Goal: Information Seeking & Learning: Learn about a topic

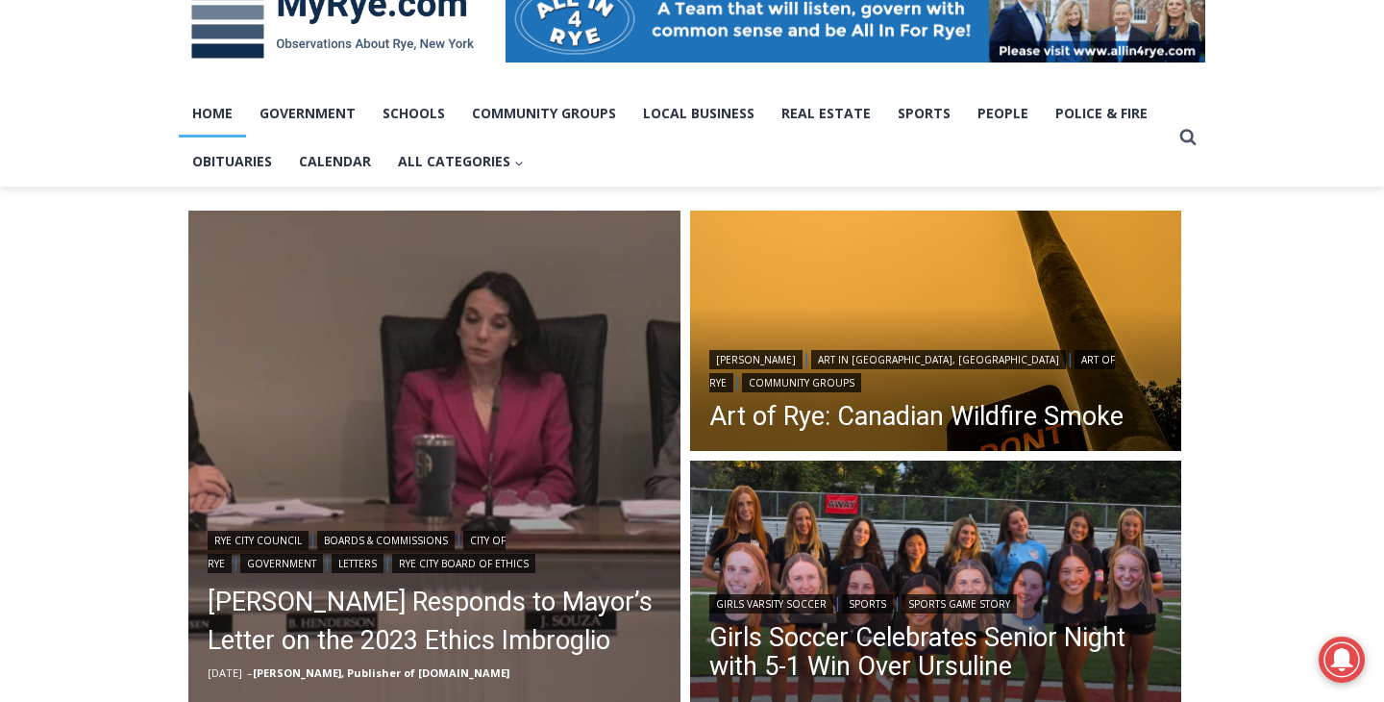
scroll to position [626, 0]
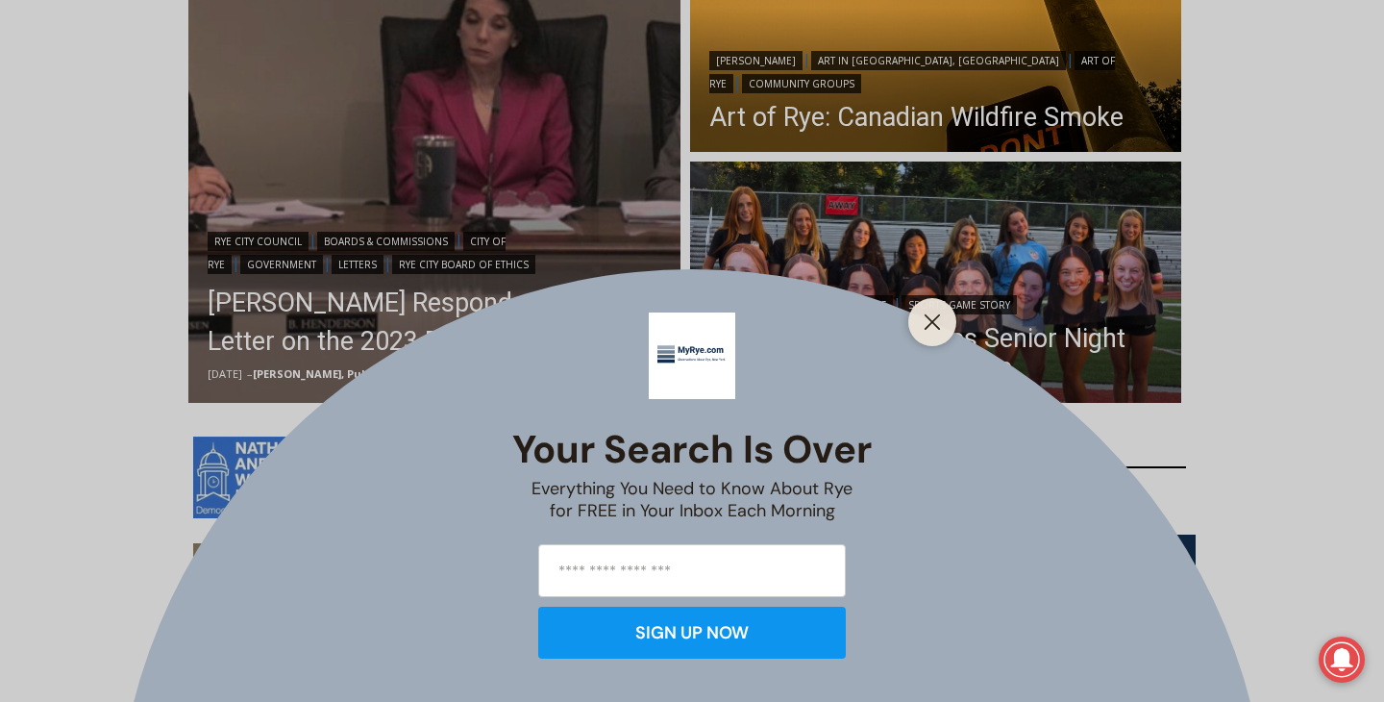
click at [198, 206] on div "Your Search is Over Everything You Need to Know About Rye for FREE in Your Inbo…" at bounding box center [692, 351] width 1384 height 702
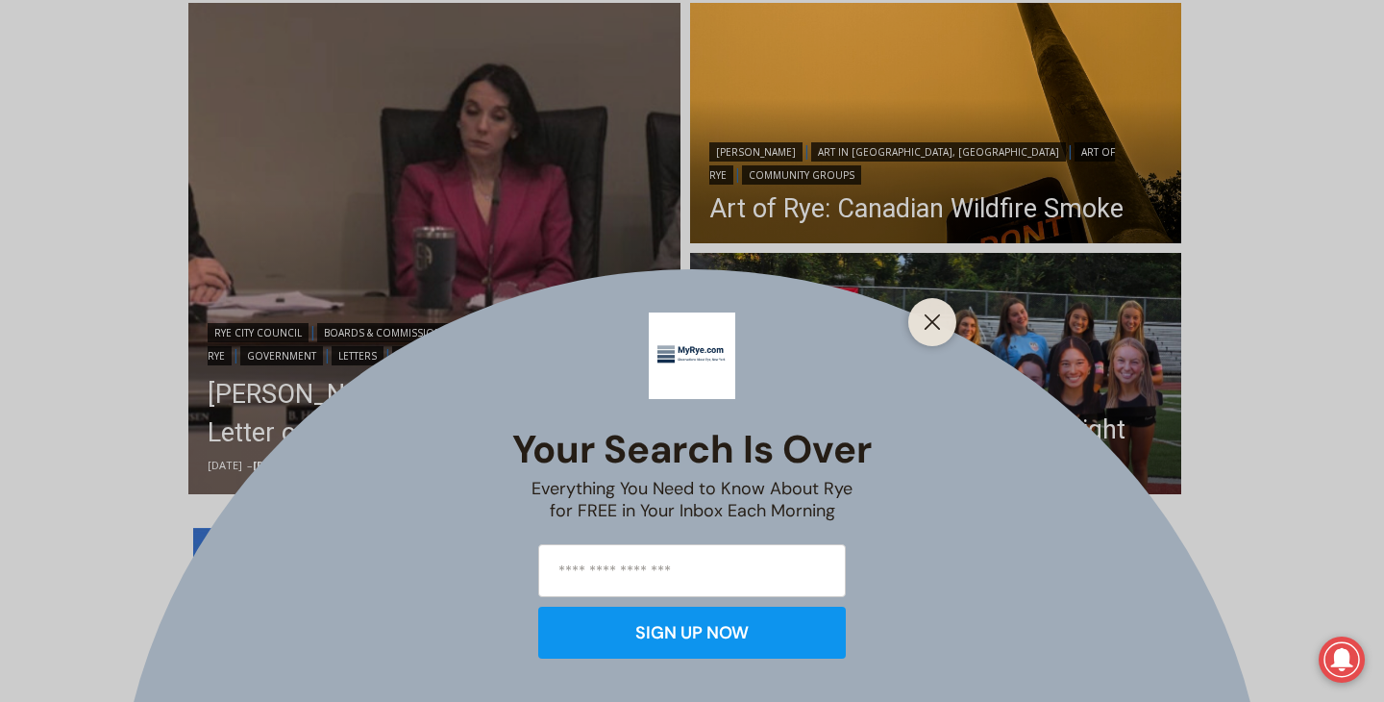
click at [928, 299] on div at bounding box center [932, 322] width 48 height 48
click at [927, 319] on icon "Close" at bounding box center [932, 321] width 17 height 17
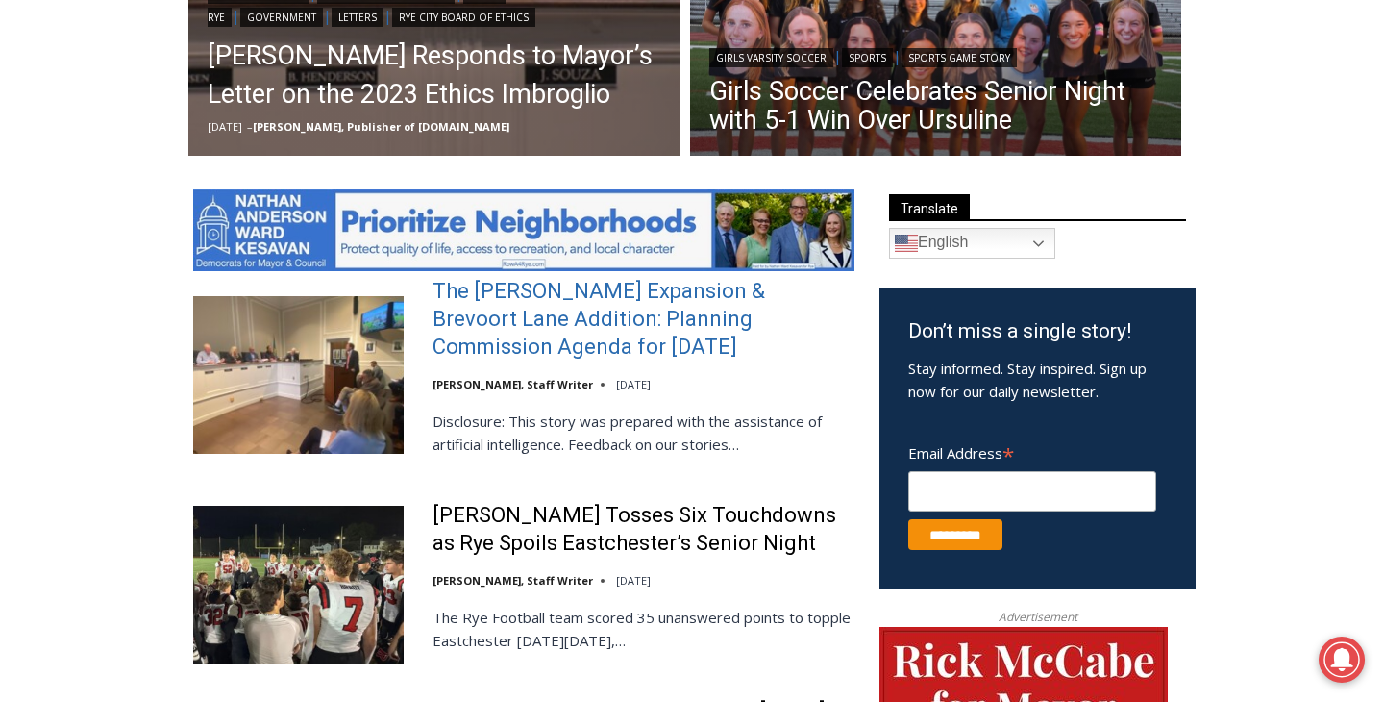
scroll to position [1033, 0]
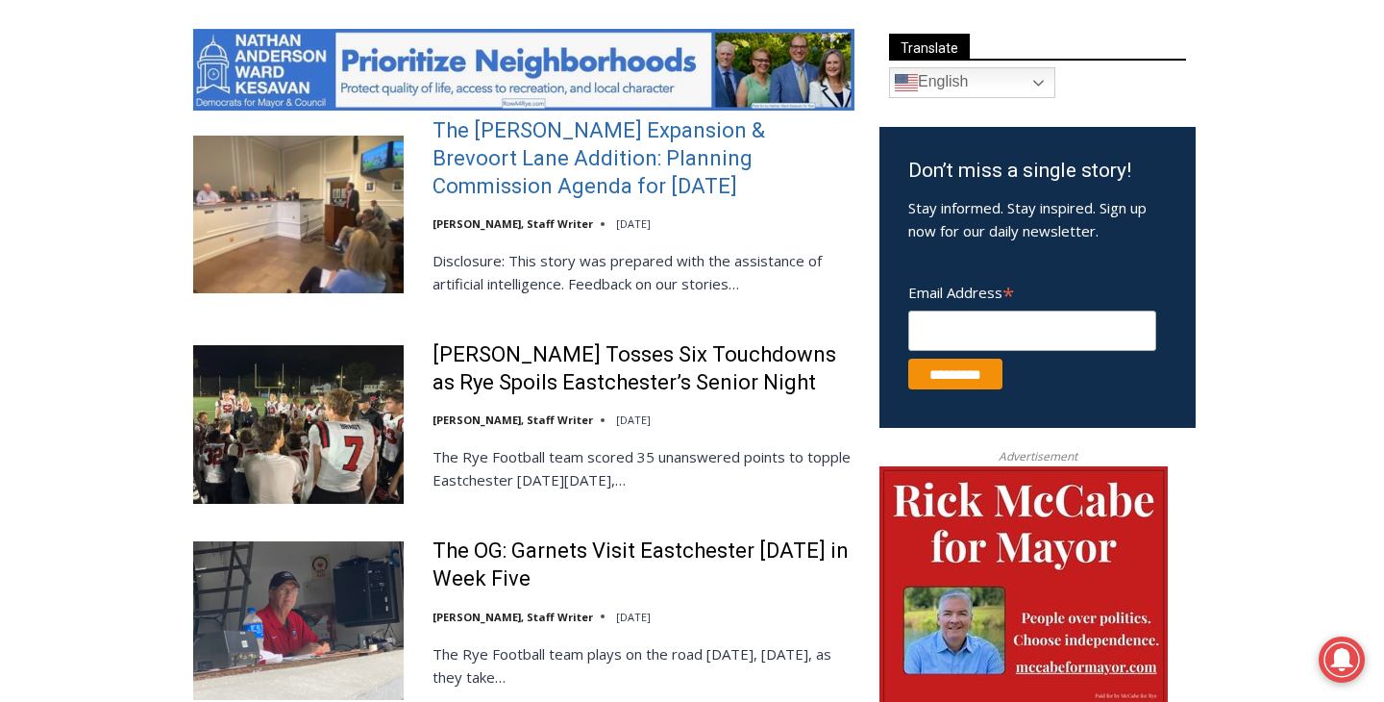
click at [638, 134] on link "The Osborn Expansion & Brevoort Lane Addition: Planning Commission Agenda for T…" at bounding box center [644, 158] width 422 height 83
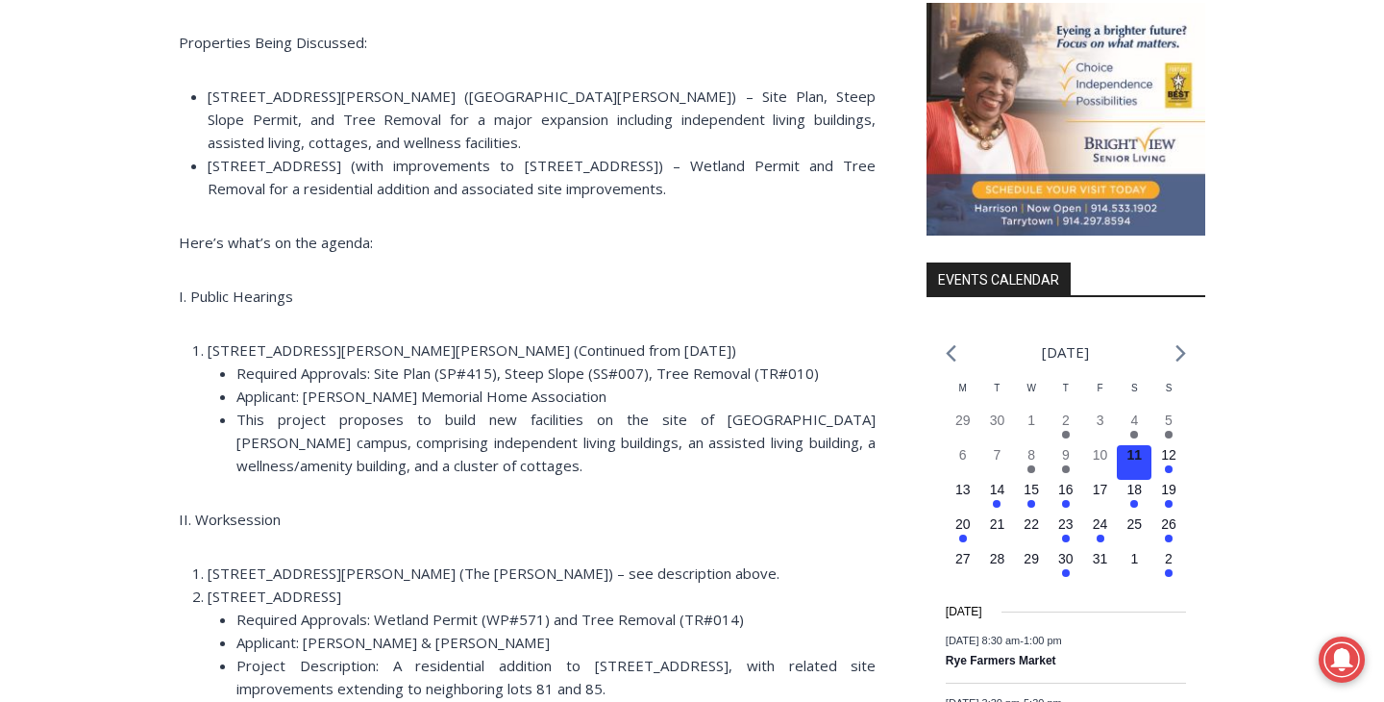
scroll to position [3118, 0]
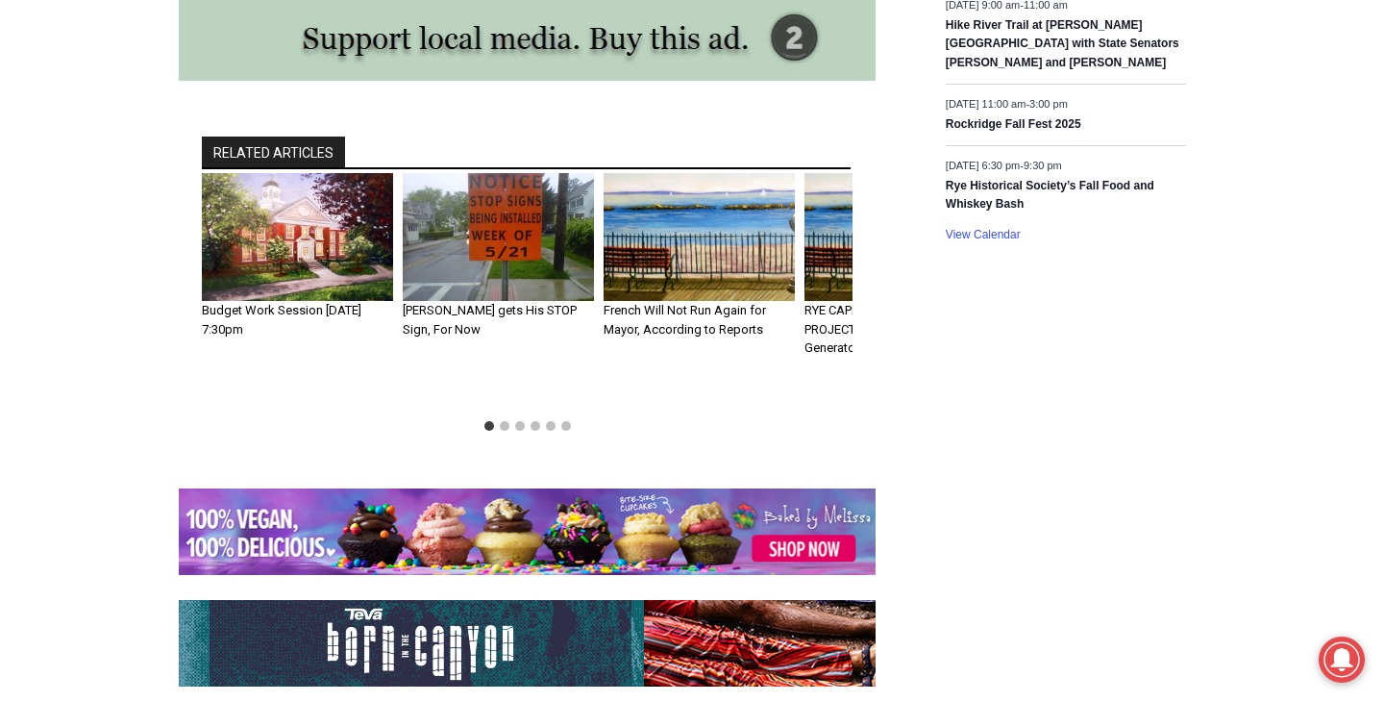
click at [509, 418] on li "Select a slide to show" at bounding box center [504, 425] width 15 height 15
click at [506, 421] on button "Go to slide 2" at bounding box center [505, 426] width 10 height 10
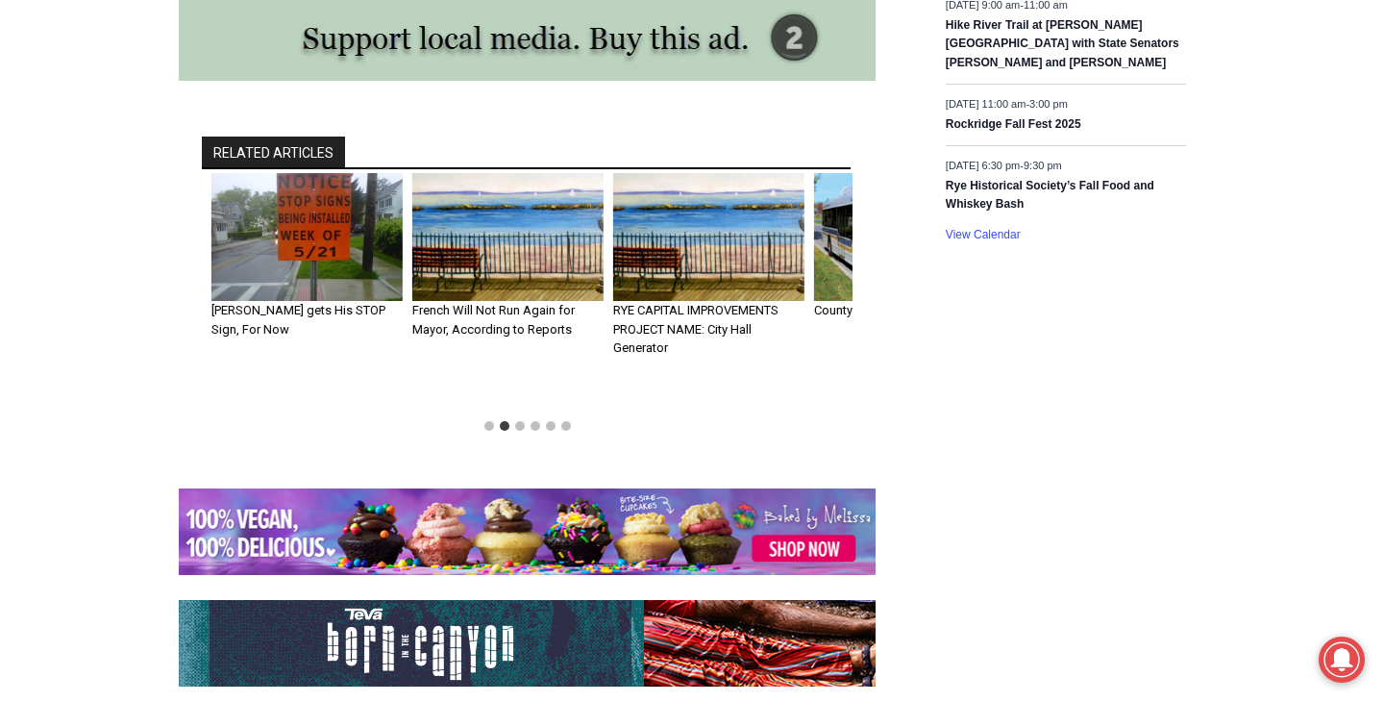
click at [536, 301] on h3 "French Will Not Run Again for Mayor, According to Reports" at bounding box center [507, 319] width 191 height 37
click at [519, 303] on link "French Will Not Run Again for Mayor, According to Reports" at bounding box center [493, 320] width 162 height 34
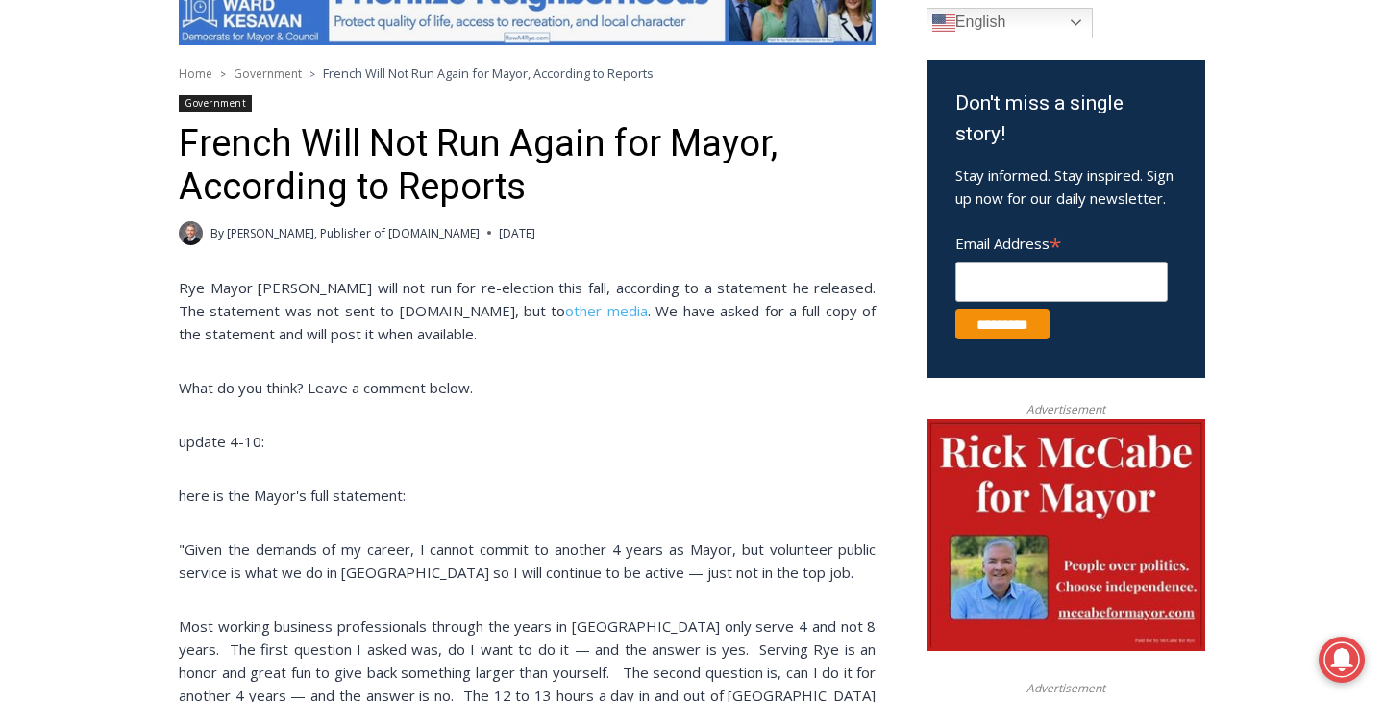
scroll to position [578, 0]
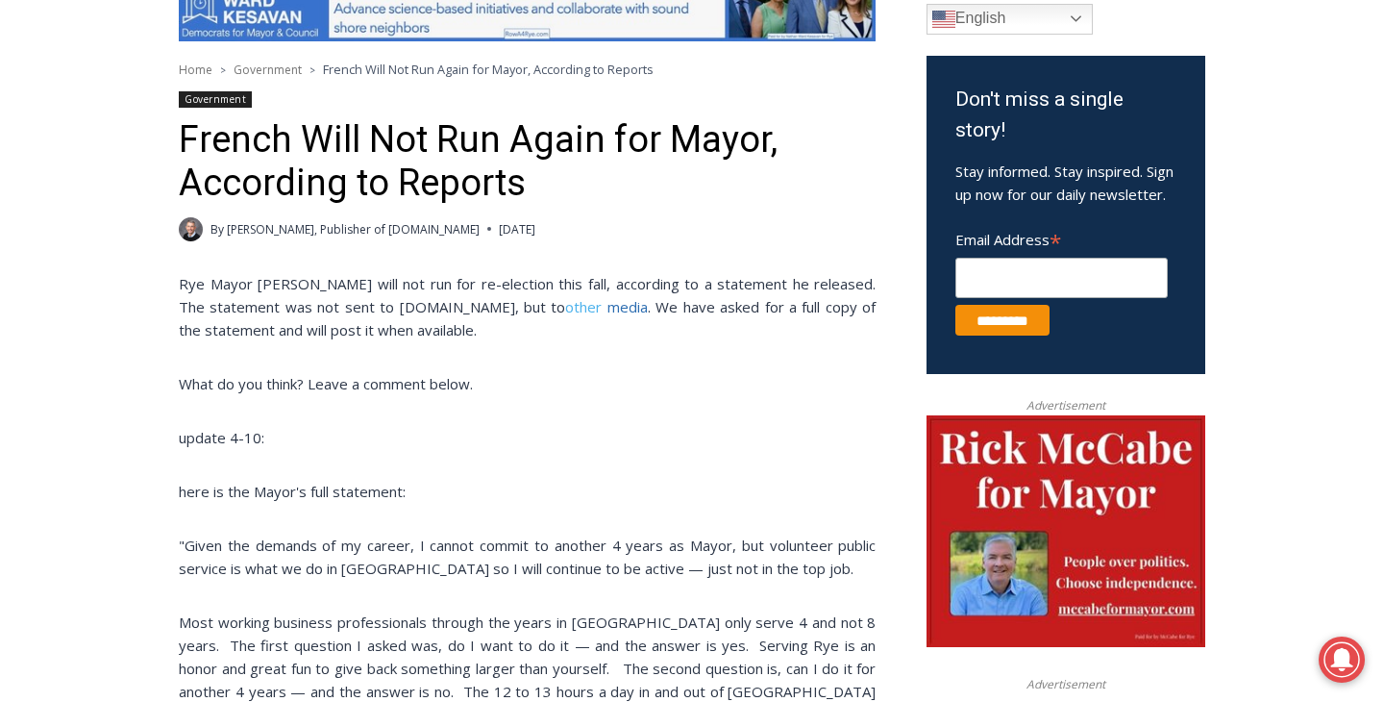
click at [608, 302] on link "media" at bounding box center [628, 306] width 40 height 19
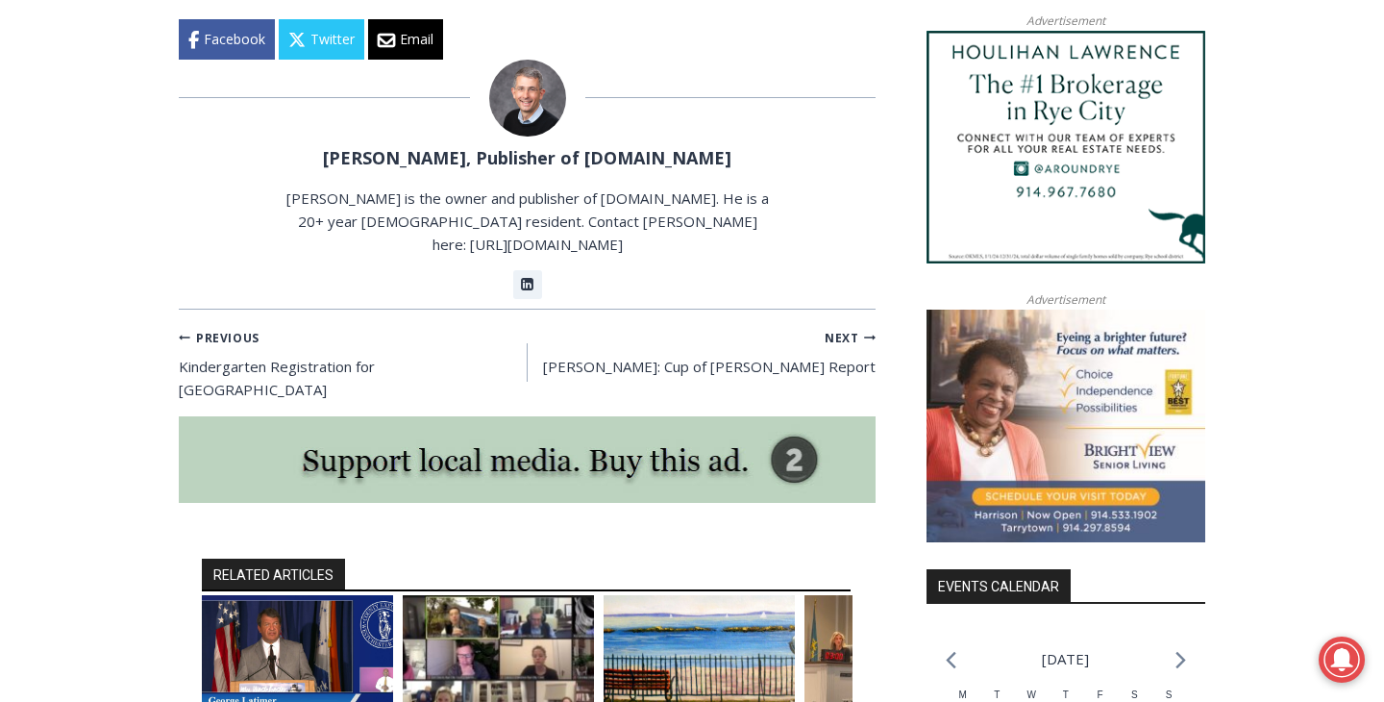
scroll to position [1880, 0]
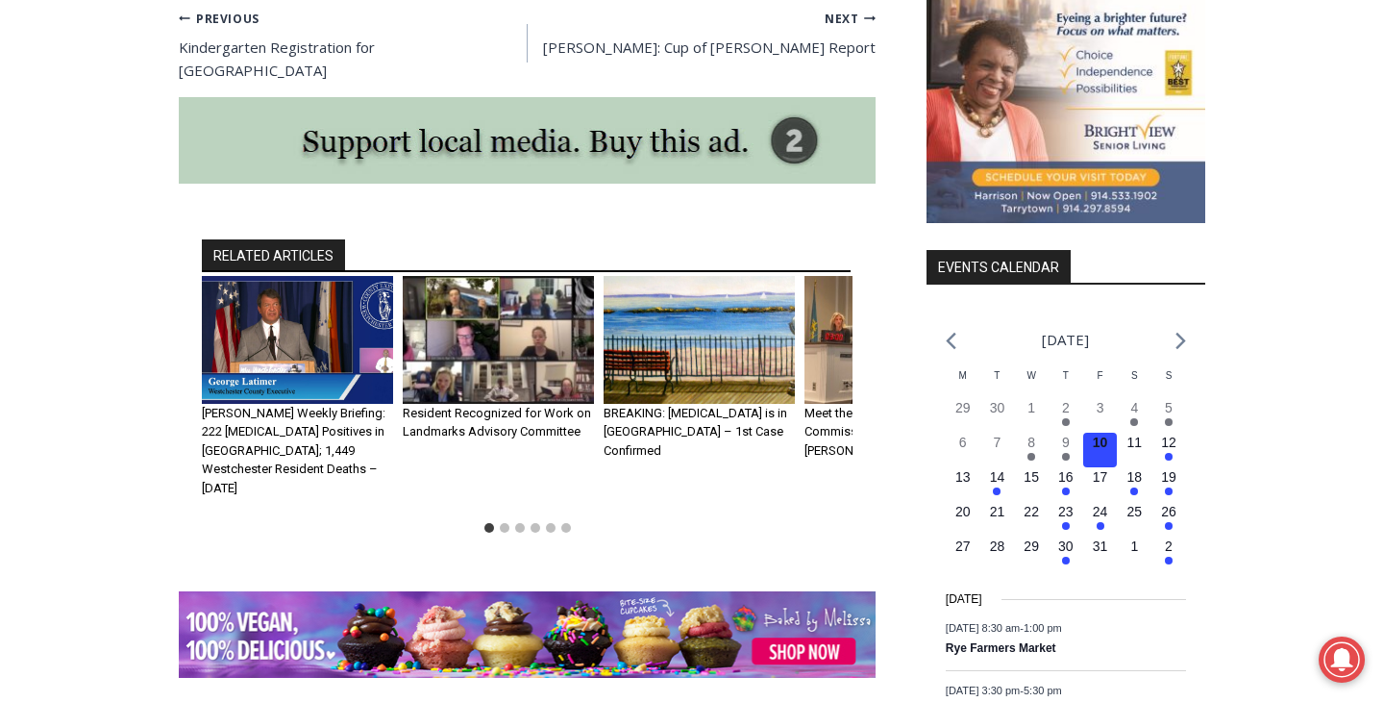
click at [428, 404] on h3 "Resident Recognized for Work on Landmarks Advisory Committee" at bounding box center [498, 422] width 191 height 37
click at [498, 276] on img "2 of 6" at bounding box center [498, 340] width 191 height 128
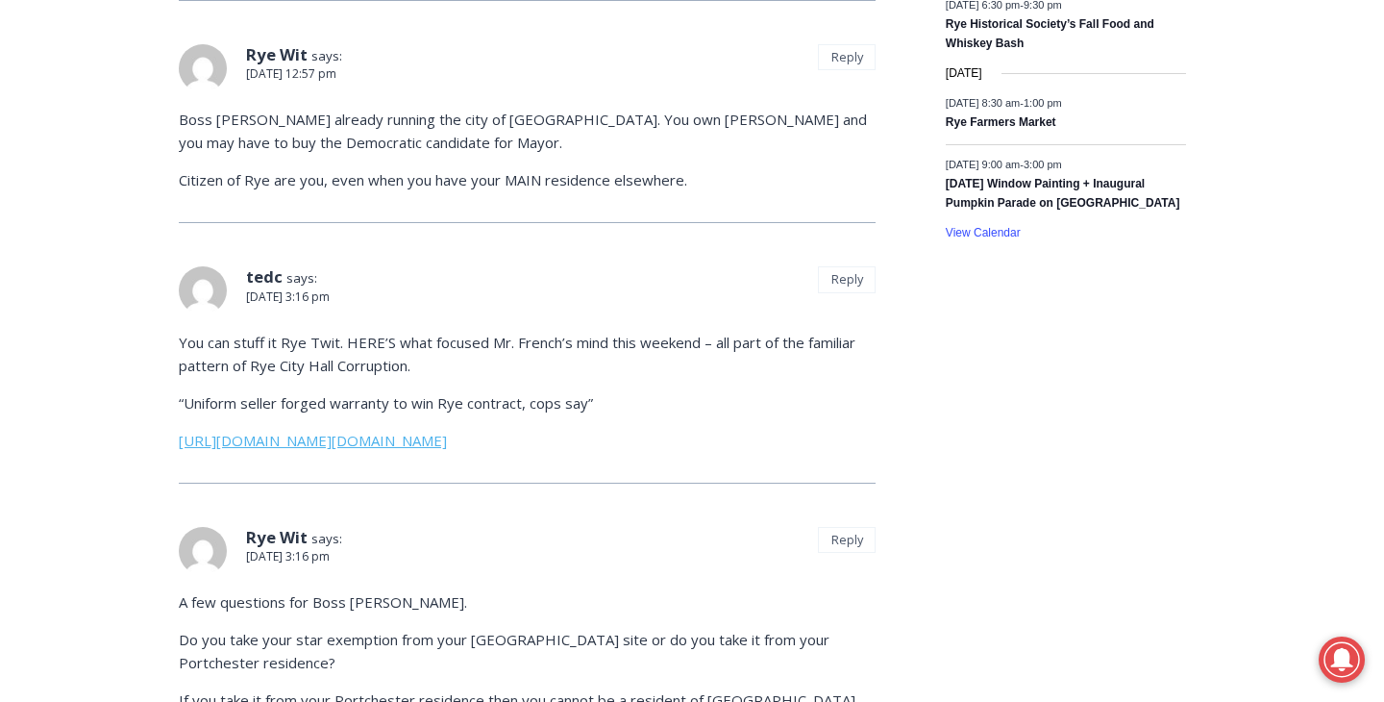
scroll to position [3105, 0]
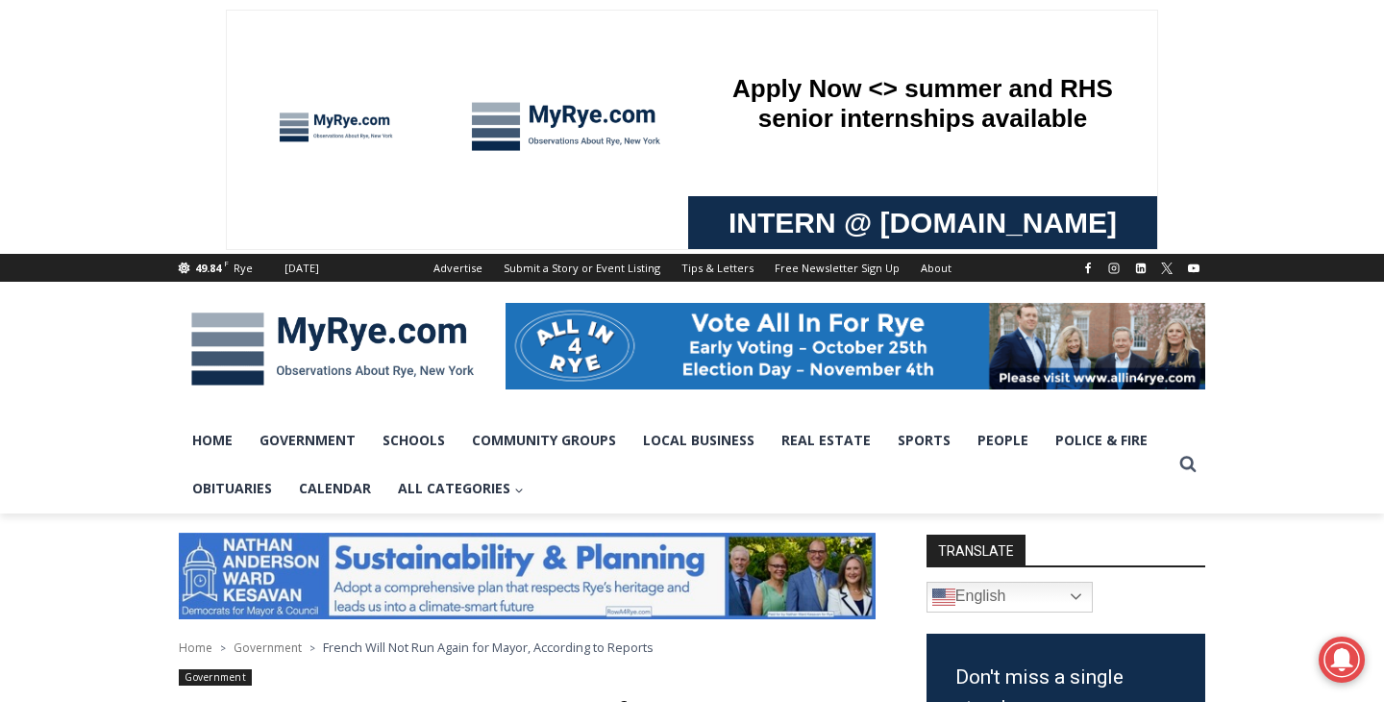
click at [253, 323] on img at bounding box center [333, 349] width 308 height 100
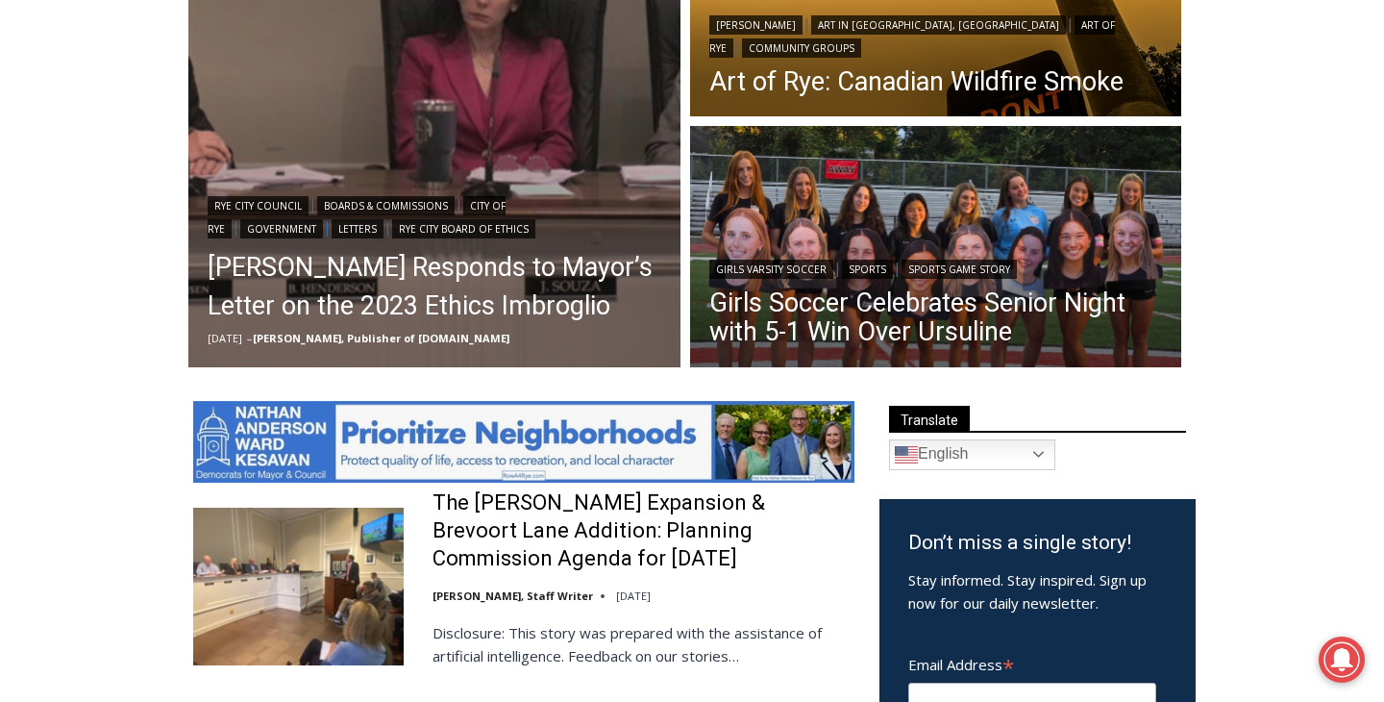
scroll to position [658, 0]
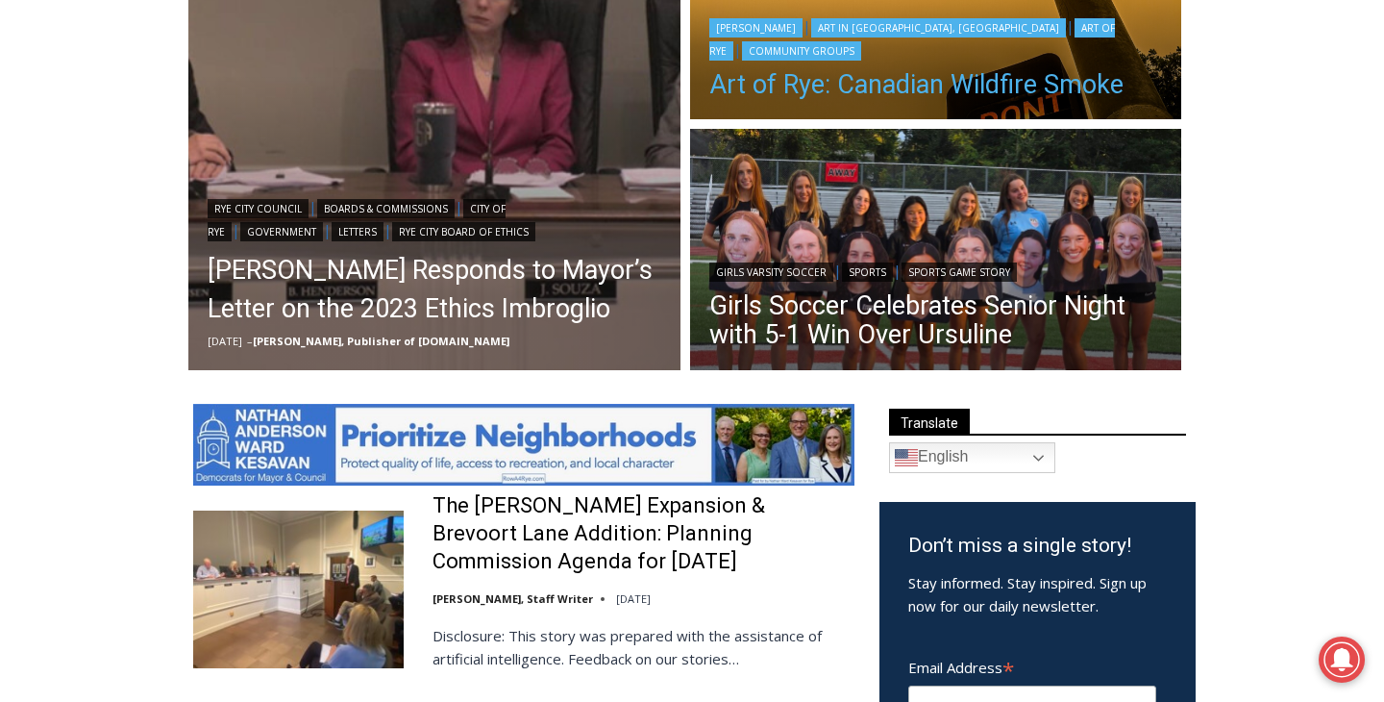
click at [1090, 89] on link "Art of Rye: Canadian Wildfire Smoke" at bounding box center [936, 84] width 454 height 29
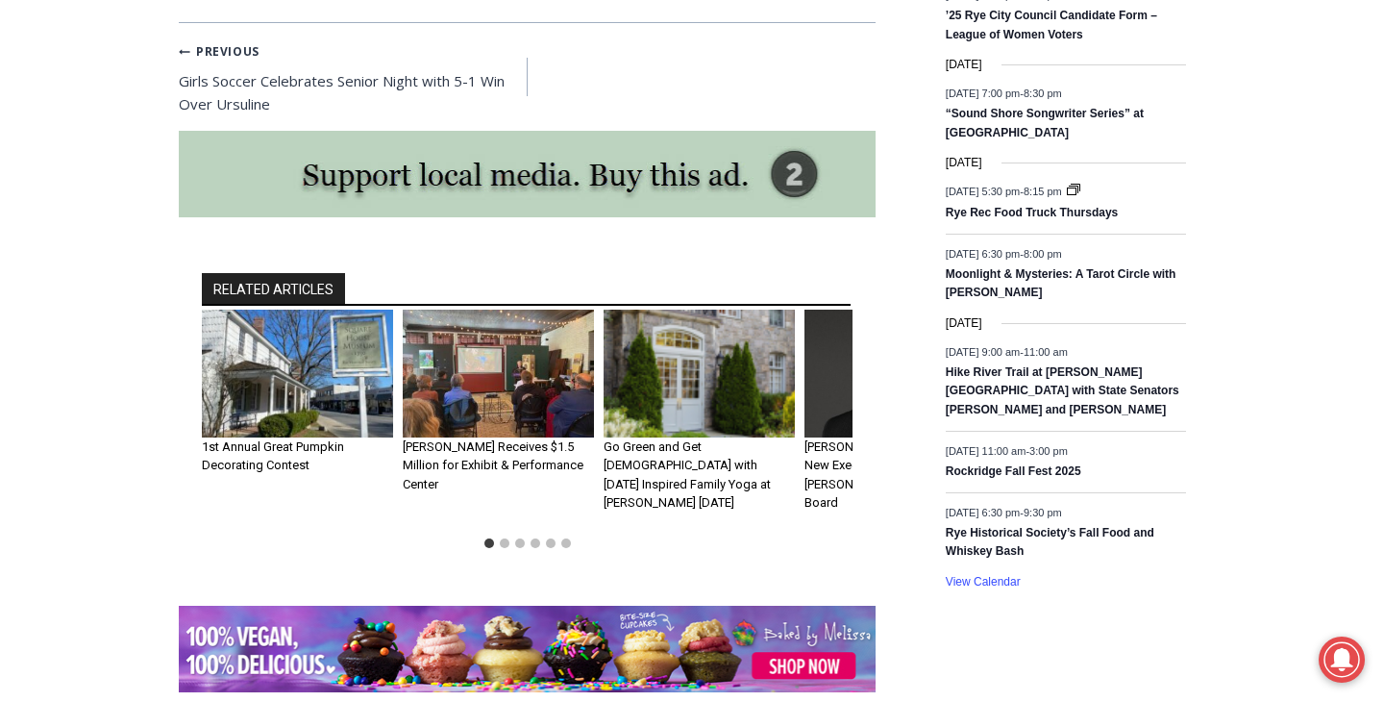
scroll to position [2777, 0]
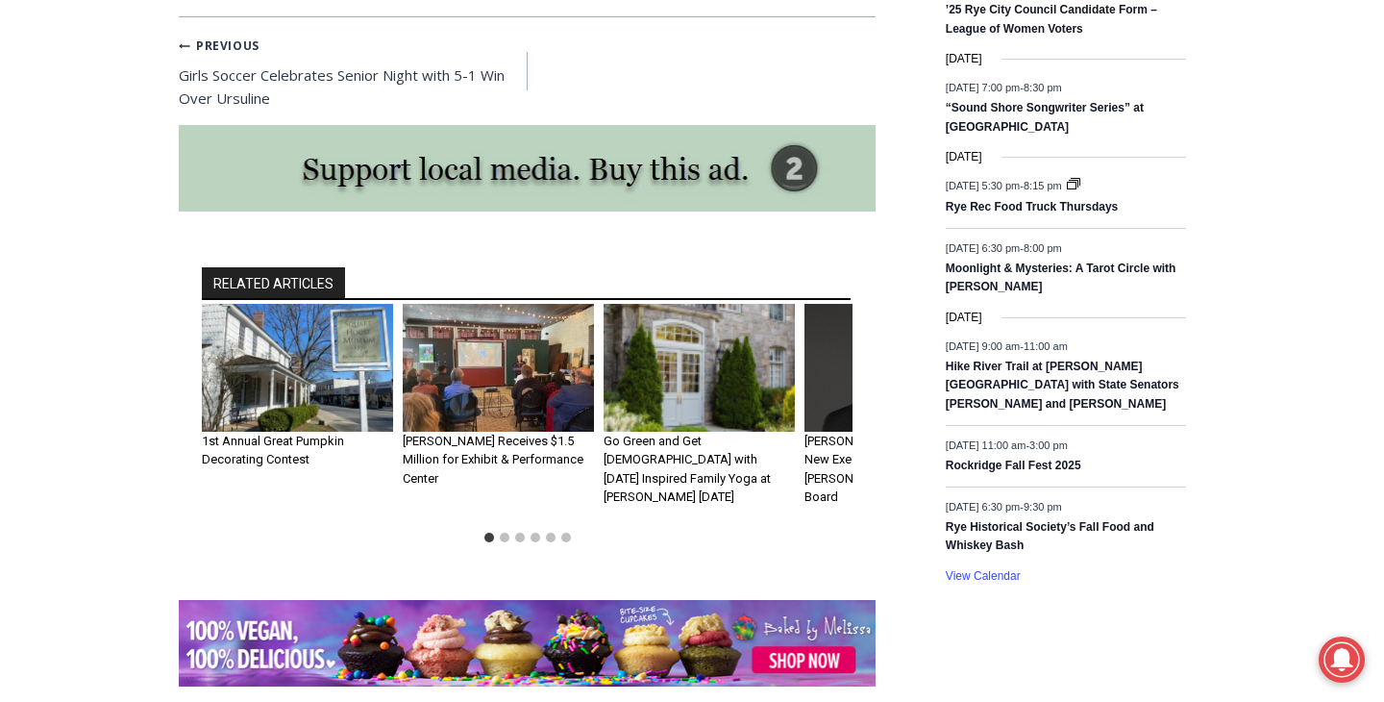
click at [510, 530] on li "Select a slide to show" at bounding box center [504, 537] width 15 height 15
click at [518, 533] on button "Go to slide 3" at bounding box center [520, 538] width 10 height 10
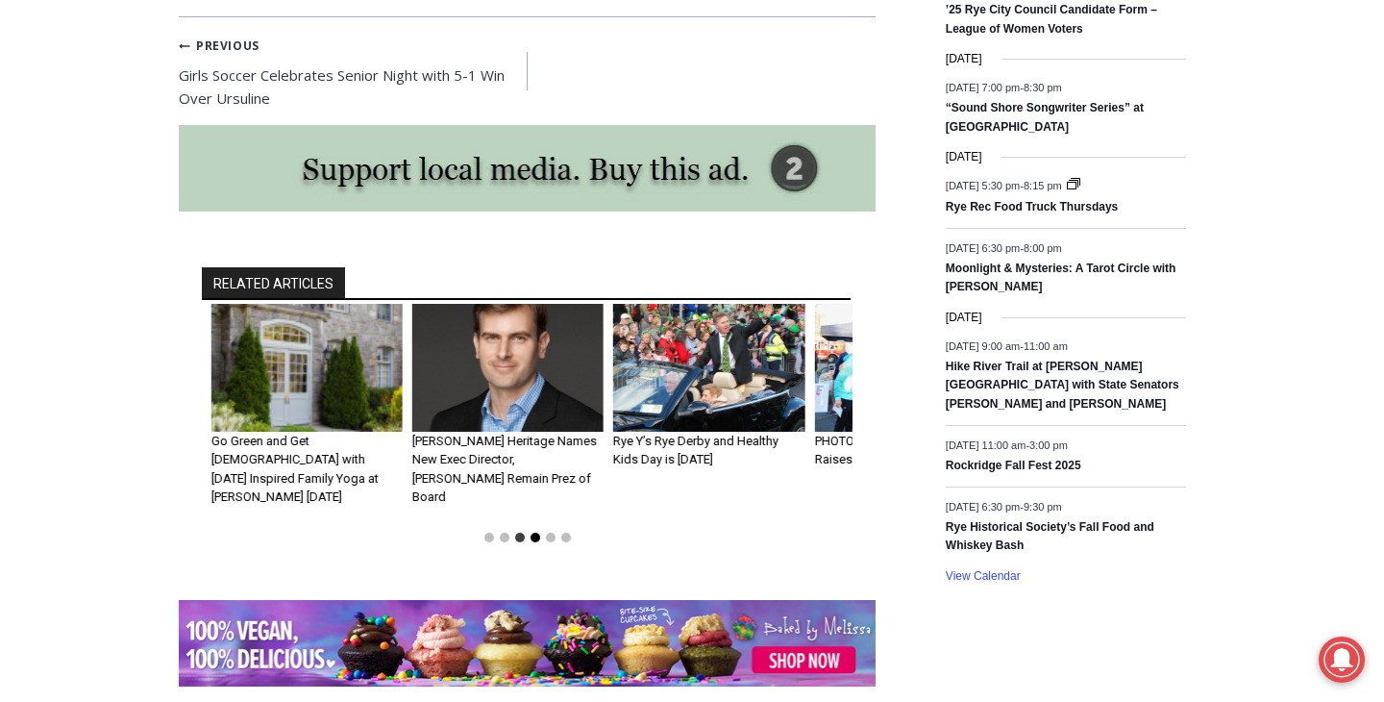
click at [539, 533] on button "Go to slide 4" at bounding box center [536, 538] width 10 height 10
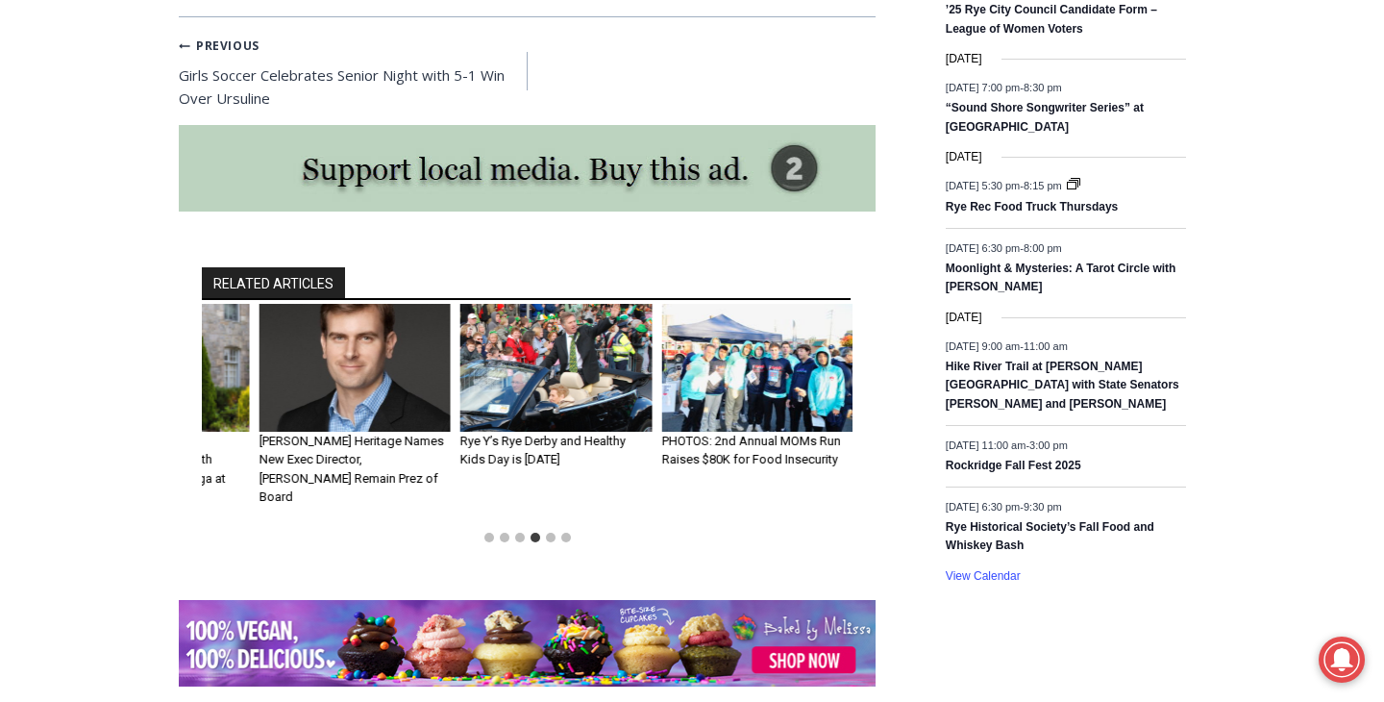
click at [559, 530] on li "Select a slide to show" at bounding box center [566, 537] width 15 height 15
click at [552, 533] on button "Go to slide 5" at bounding box center [551, 538] width 10 height 10
click at [563, 533] on button "Go to slide 6" at bounding box center [566, 538] width 10 height 10
click at [537, 533] on button "Go to slide 4" at bounding box center [536, 538] width 10 height 10
click at [522, 533] on button "Go to slide 3" at bounding box center [520, 538] width 10 height 10
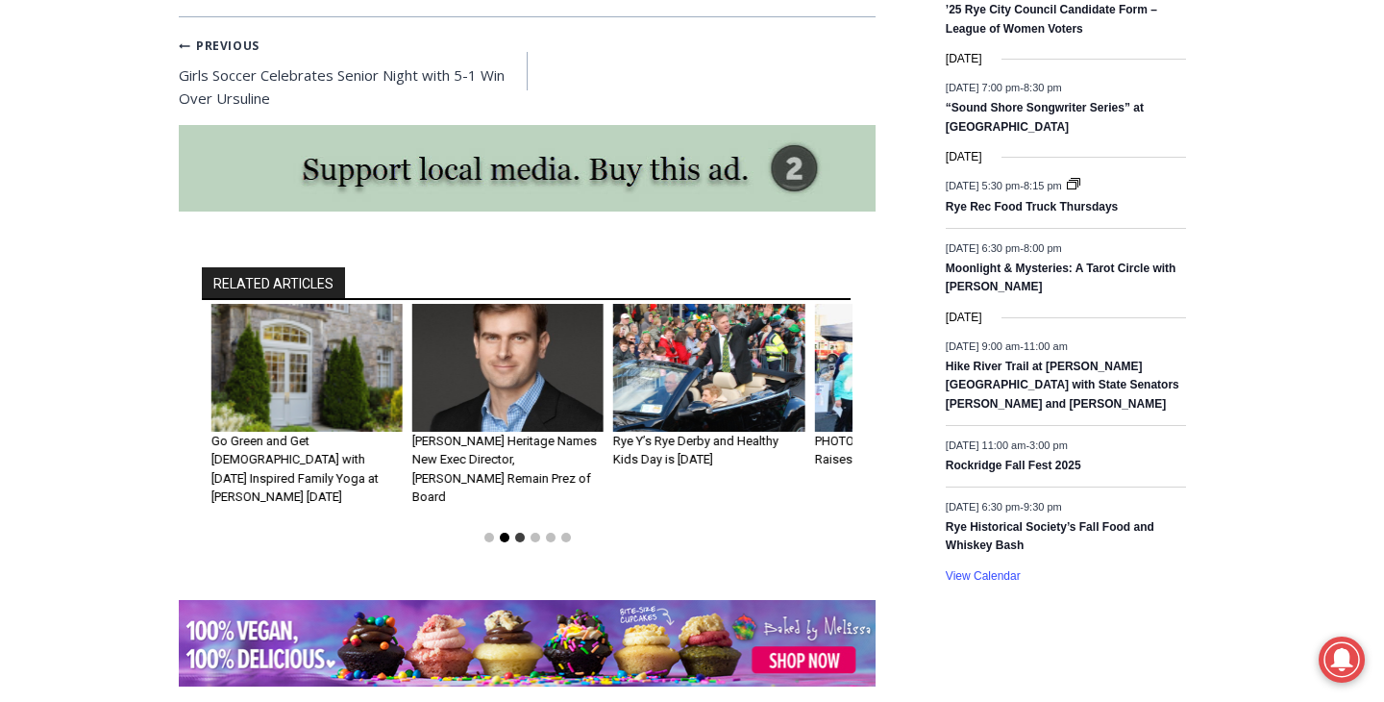
click at [507, 533] on button "Go to slide 2" at bounding box center [505, 538] width 10 height 10
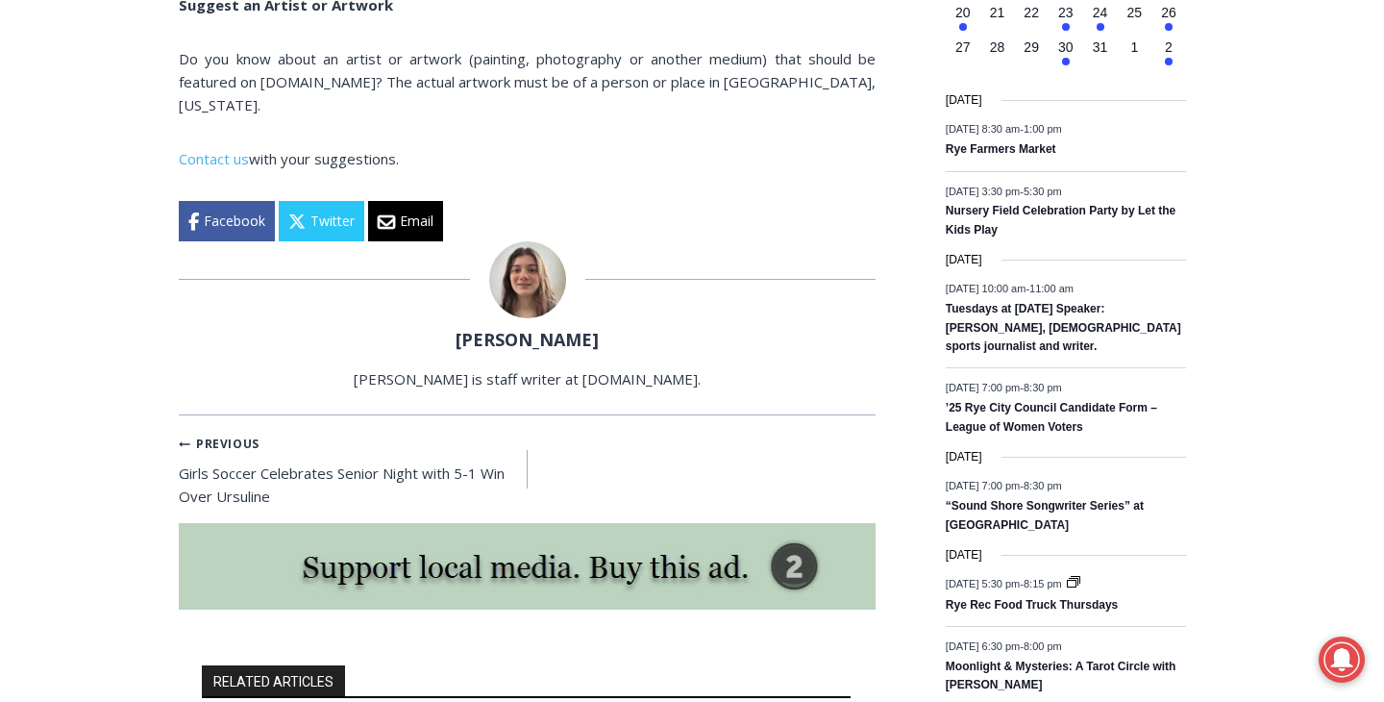
scroll to position [0, 0]
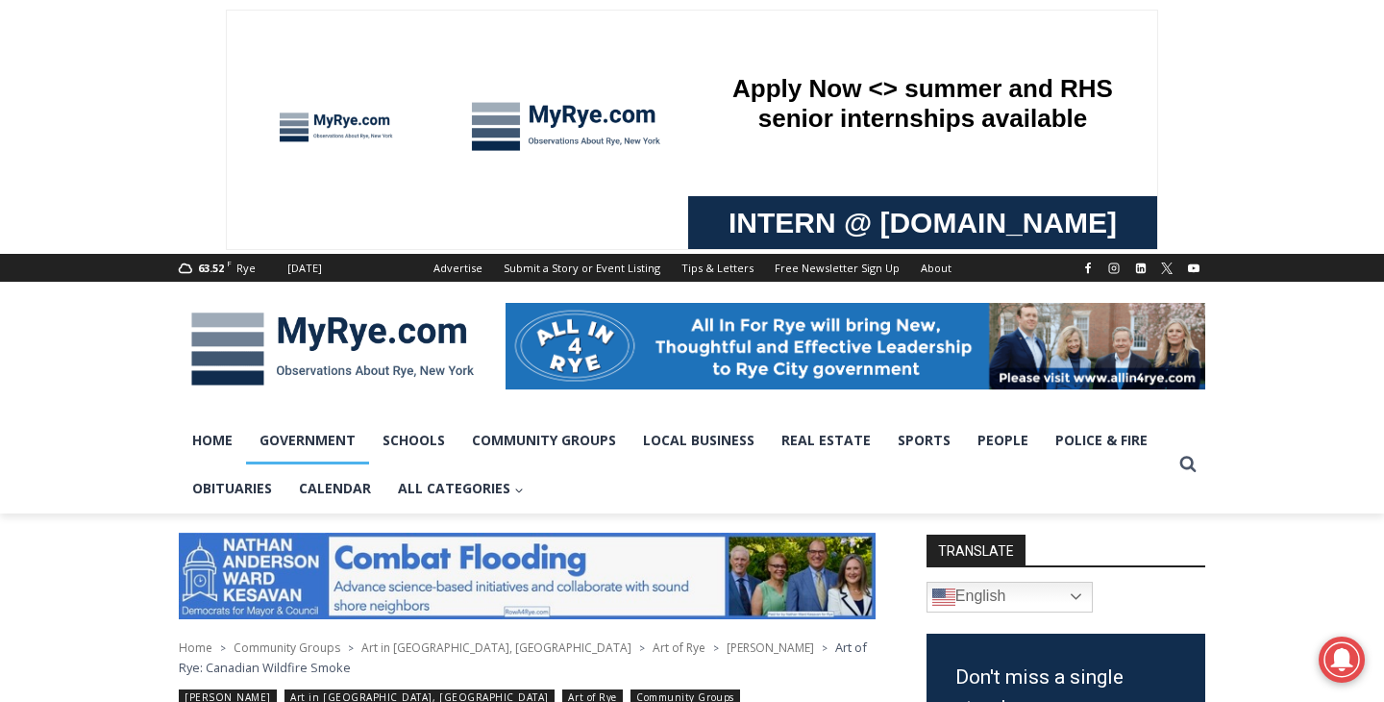
click at [357, 443] on link "Government" at bounding box center [307, 440] width 123 height 48
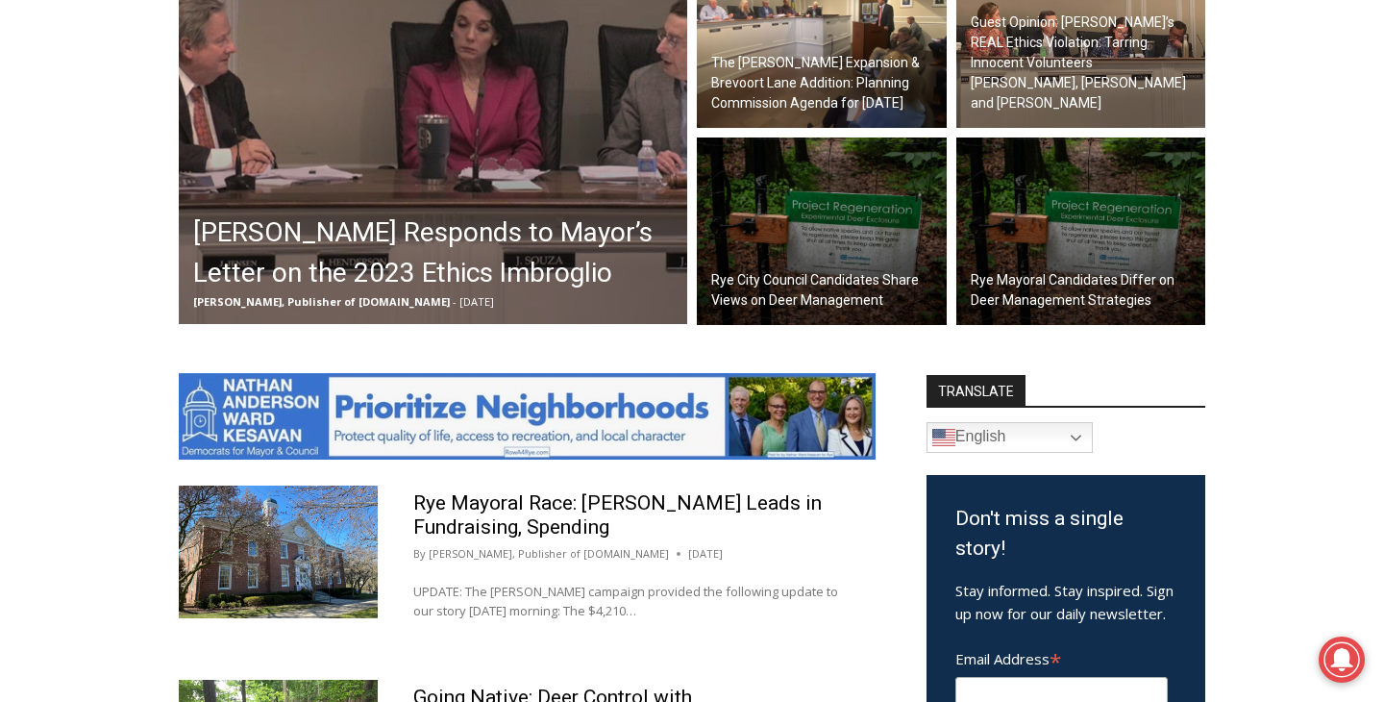
scroll to position [637, 0]
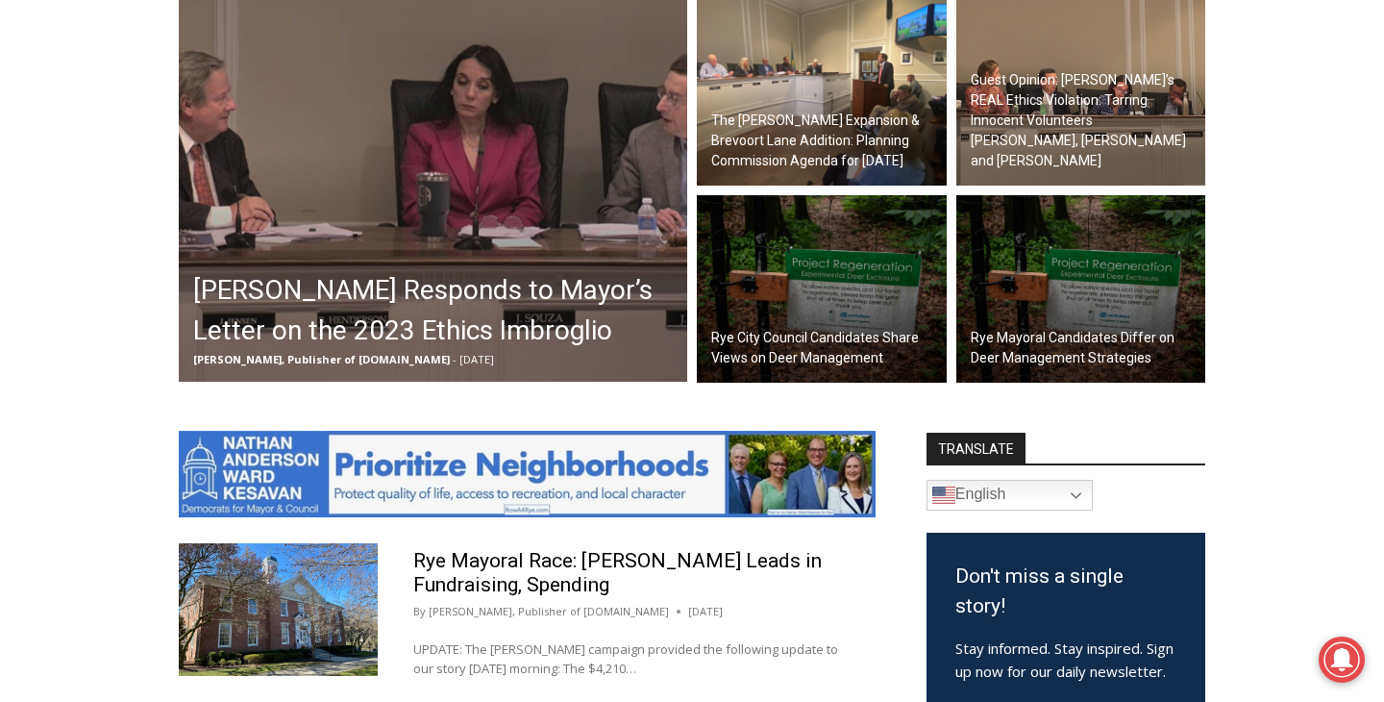
click at [1121, 334] on h2 "Rye Mayoral Candidates Differ on Deer Management Strategies" at bounding box center [1086, 348] width 231 height 40
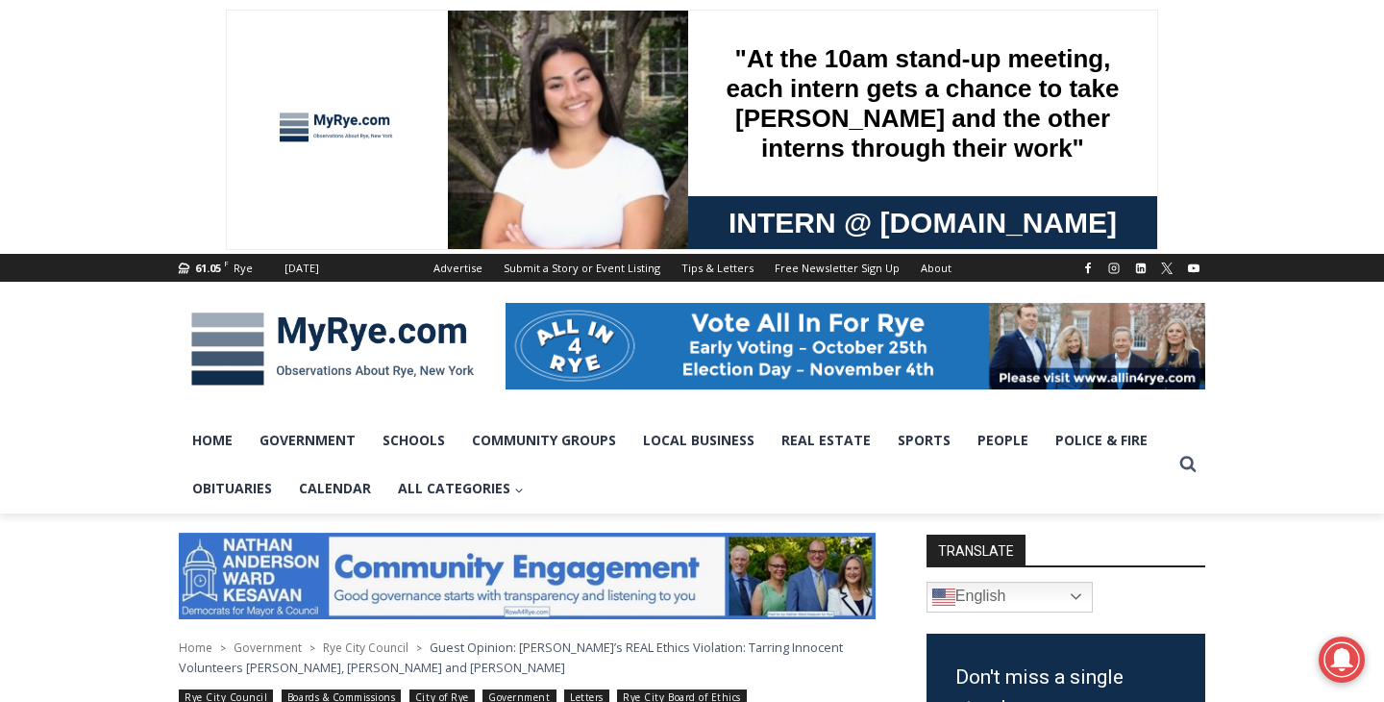
click at [354, 341] on img at bounding box center [333, 349] width 308 height 100
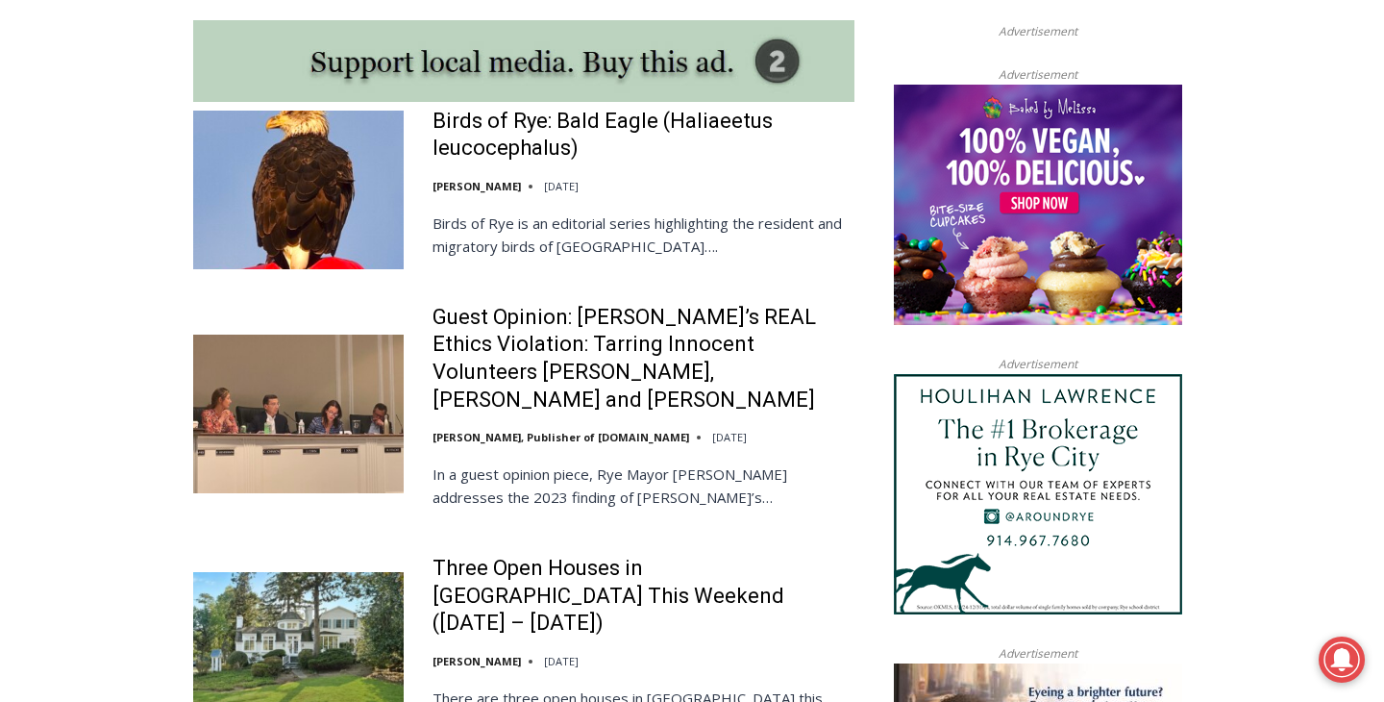
scroll to position [2052, 0]
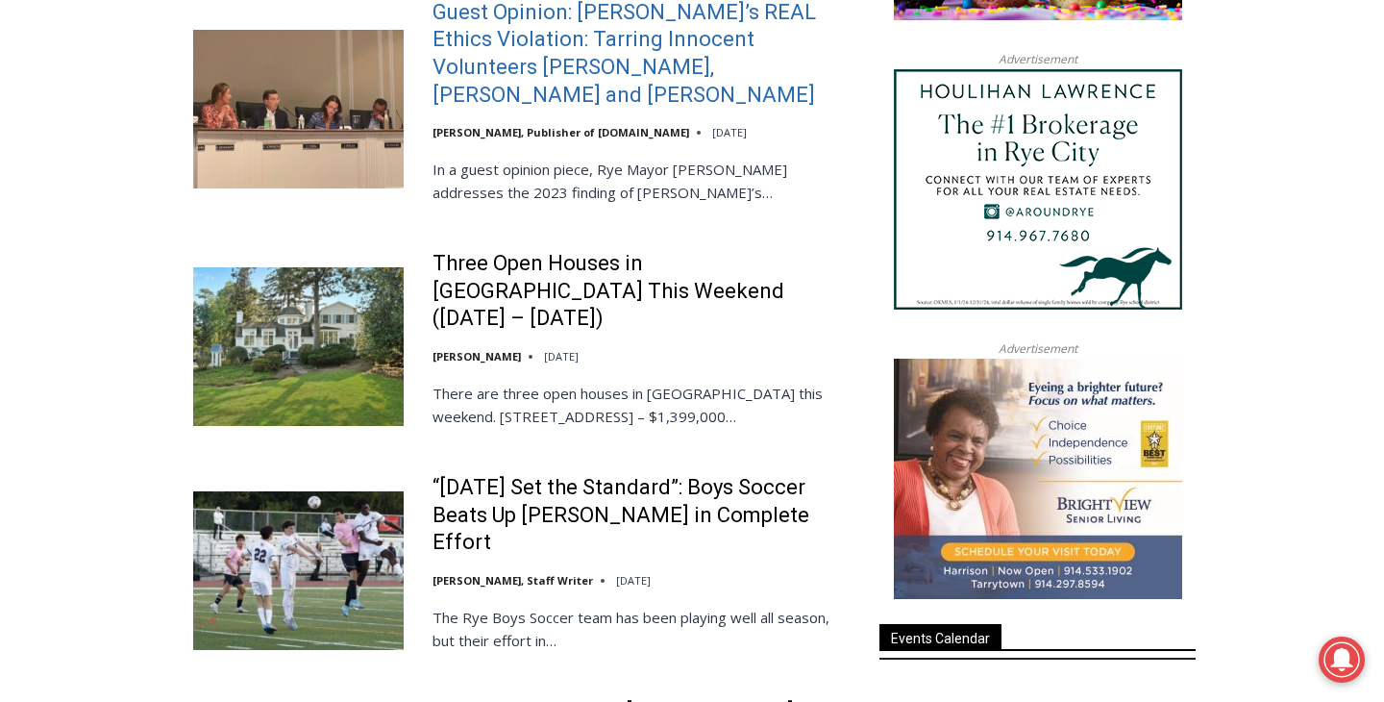
click at [635, 74] on link "Guest Opinion: Rye’s REAL Ethics Violation: Tarring Innocent Volunteers Carolin…" at bounding box center [644, 54] width 422 height 110
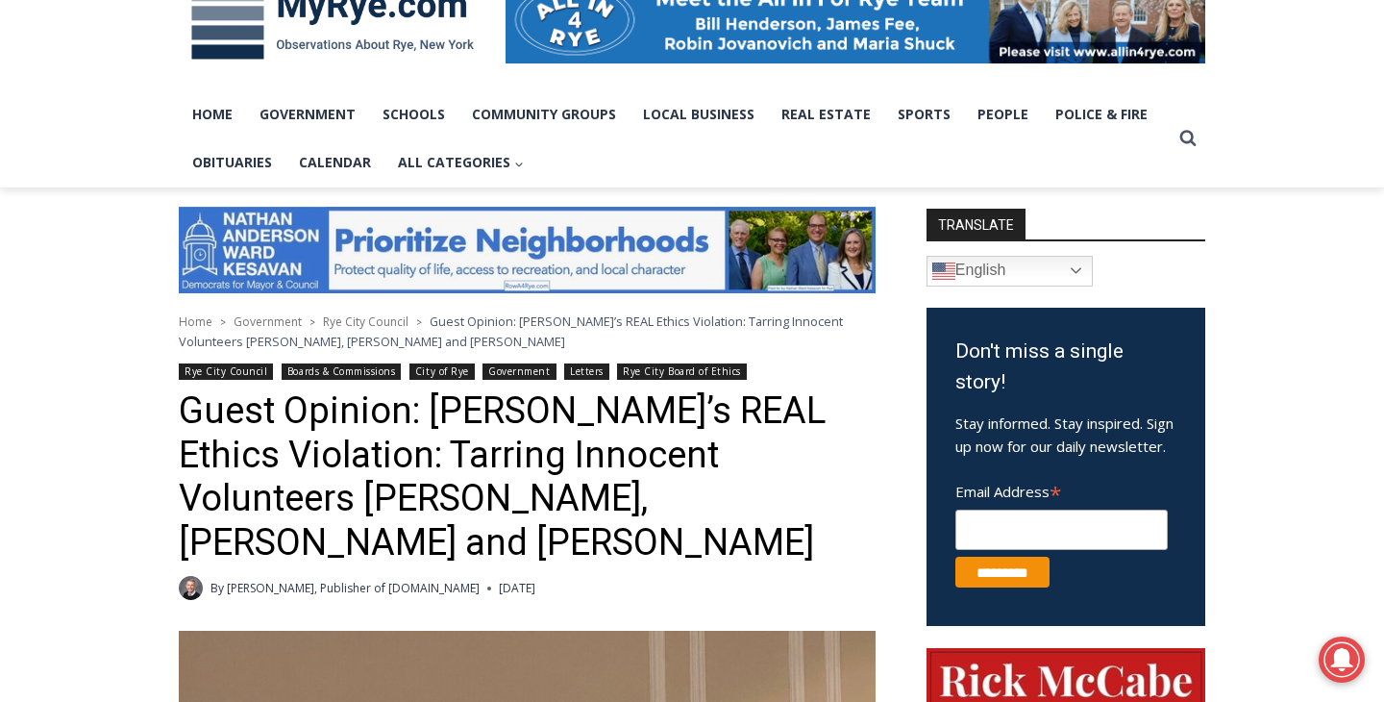
scroll to position [257, 0]
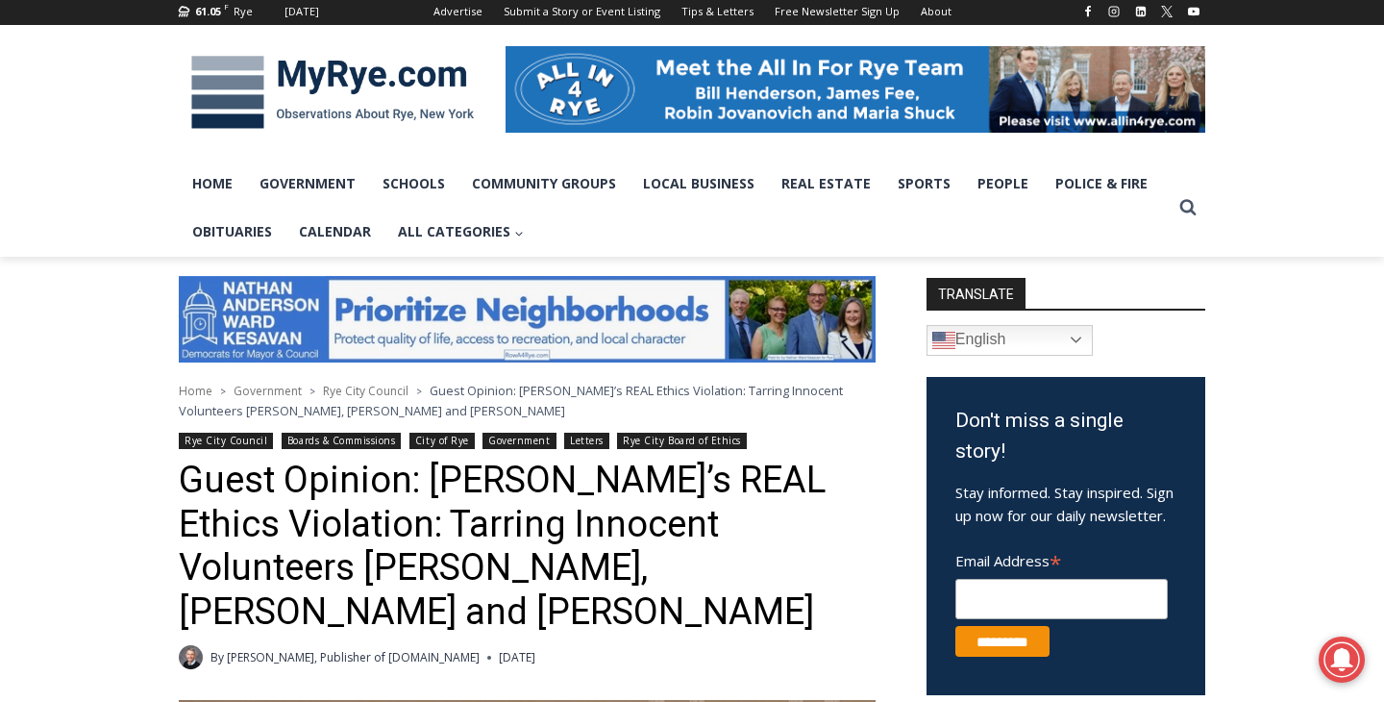
click at [367, 118] on img at bounding box center [333, 92] width 308 height 100
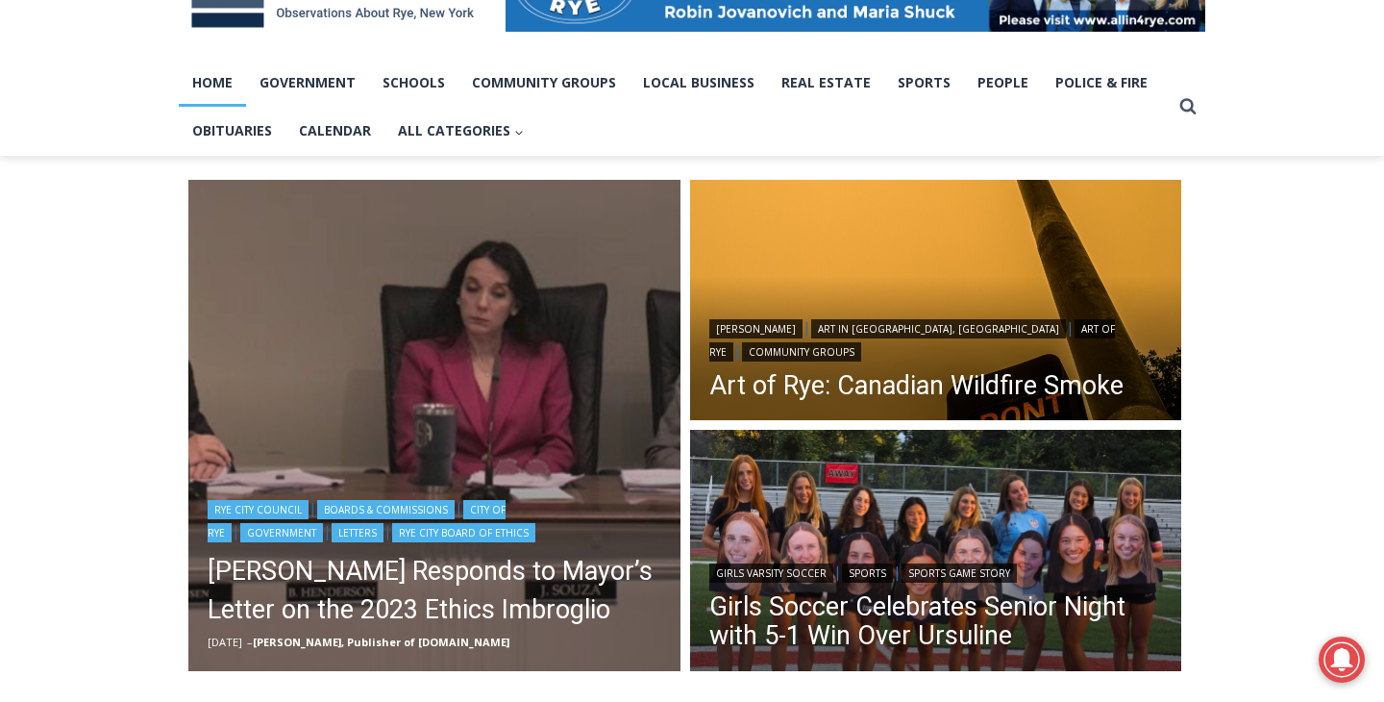
click at [548, 305] on img "Read More Henderson Responds to Mayor’s Letter on the 2023 Ethics Imbroglio" at bounding box center [434, 426] width 492 height 492
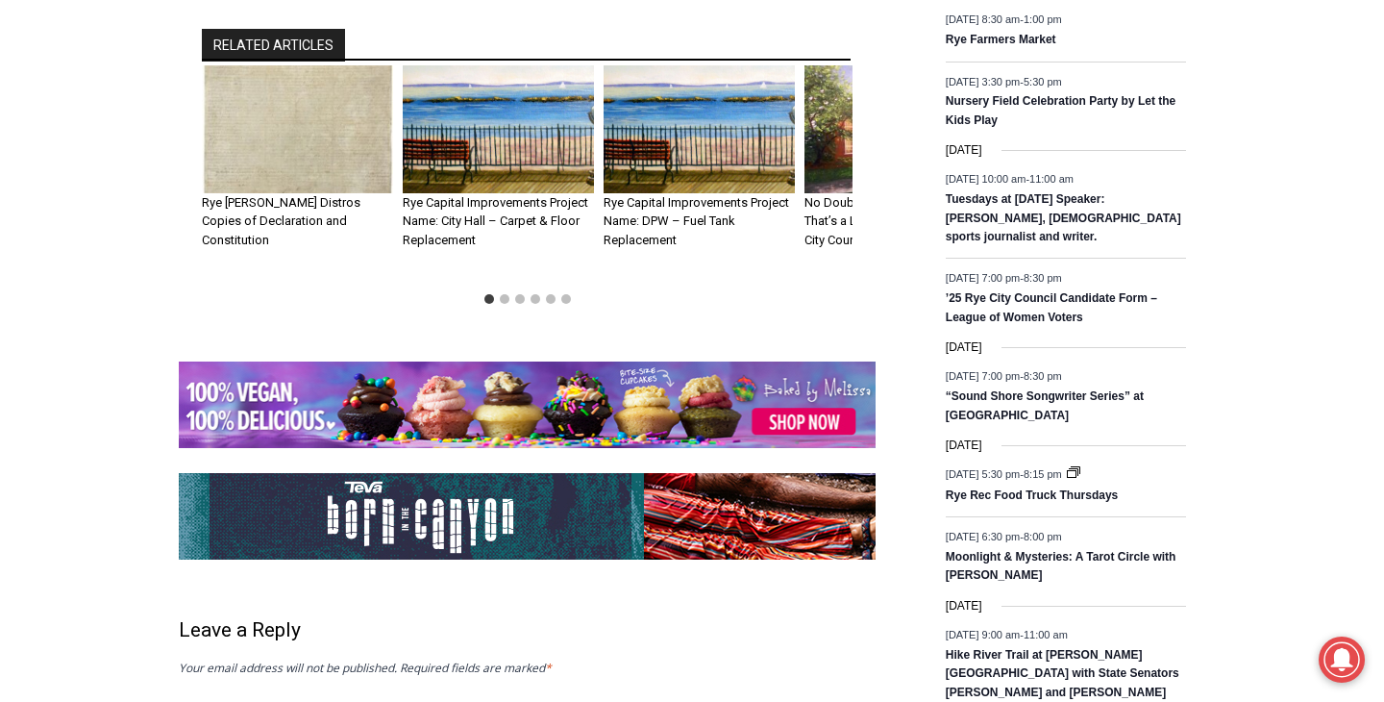
scroll to position [2478, 0]
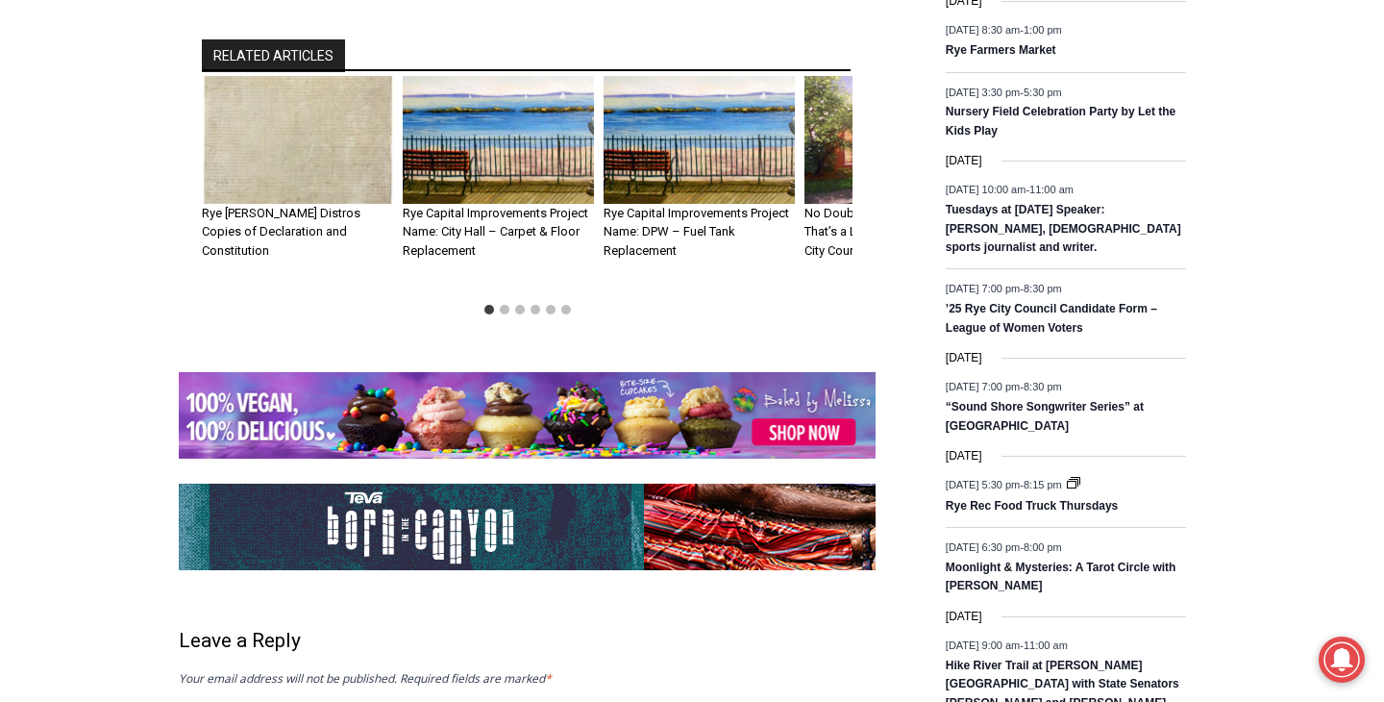
click at [344, 120] on img "1 of 6" at bounding box center [297, 140] width 191 height 128
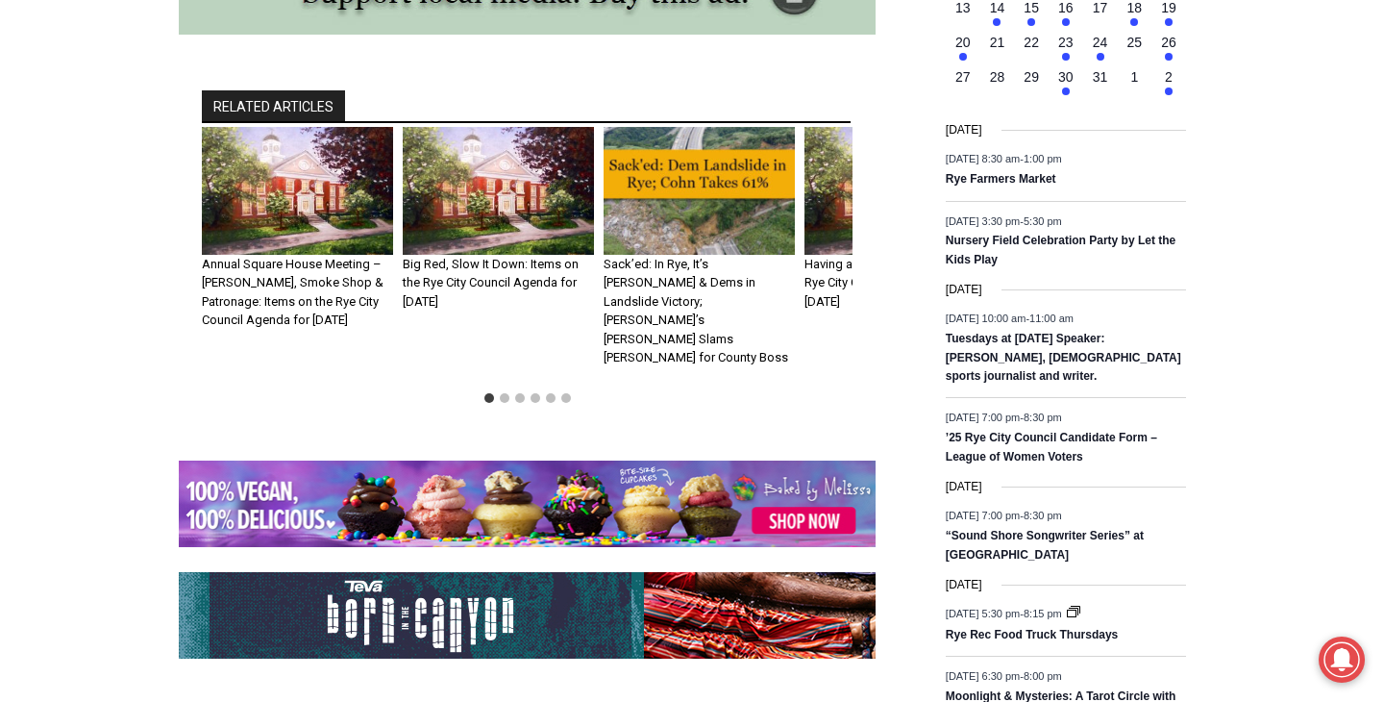
scroll to position [2207, 0]
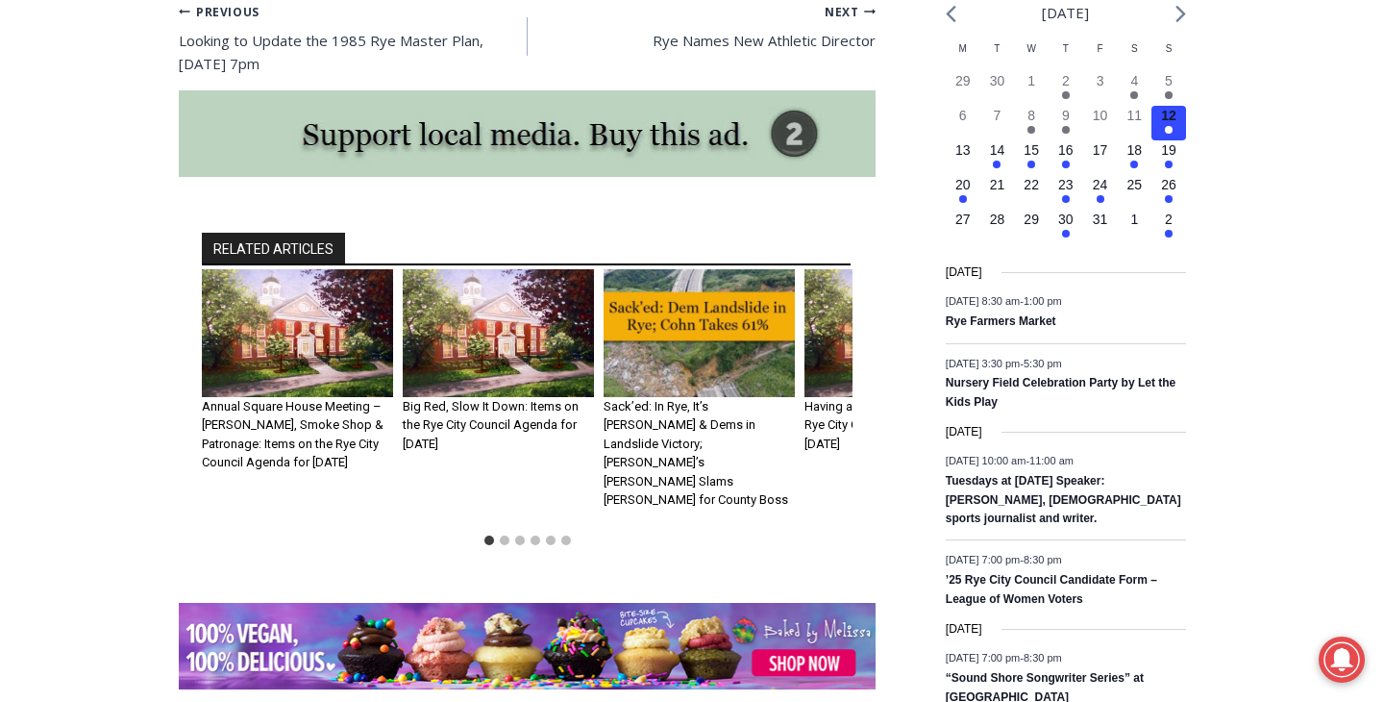
click at [715, 317] on img "3 of 6" at bounding box center [699, 333] width 191 height 128
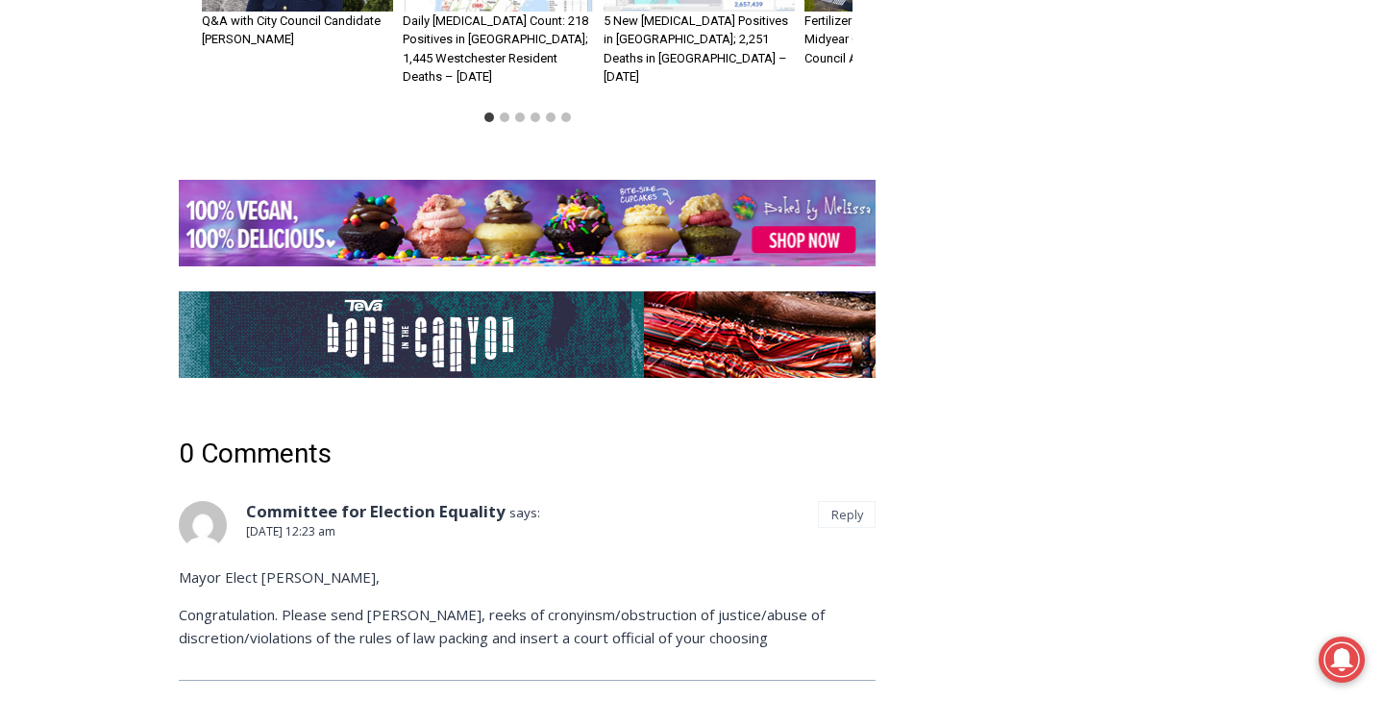
scroll to position [4693, 0]
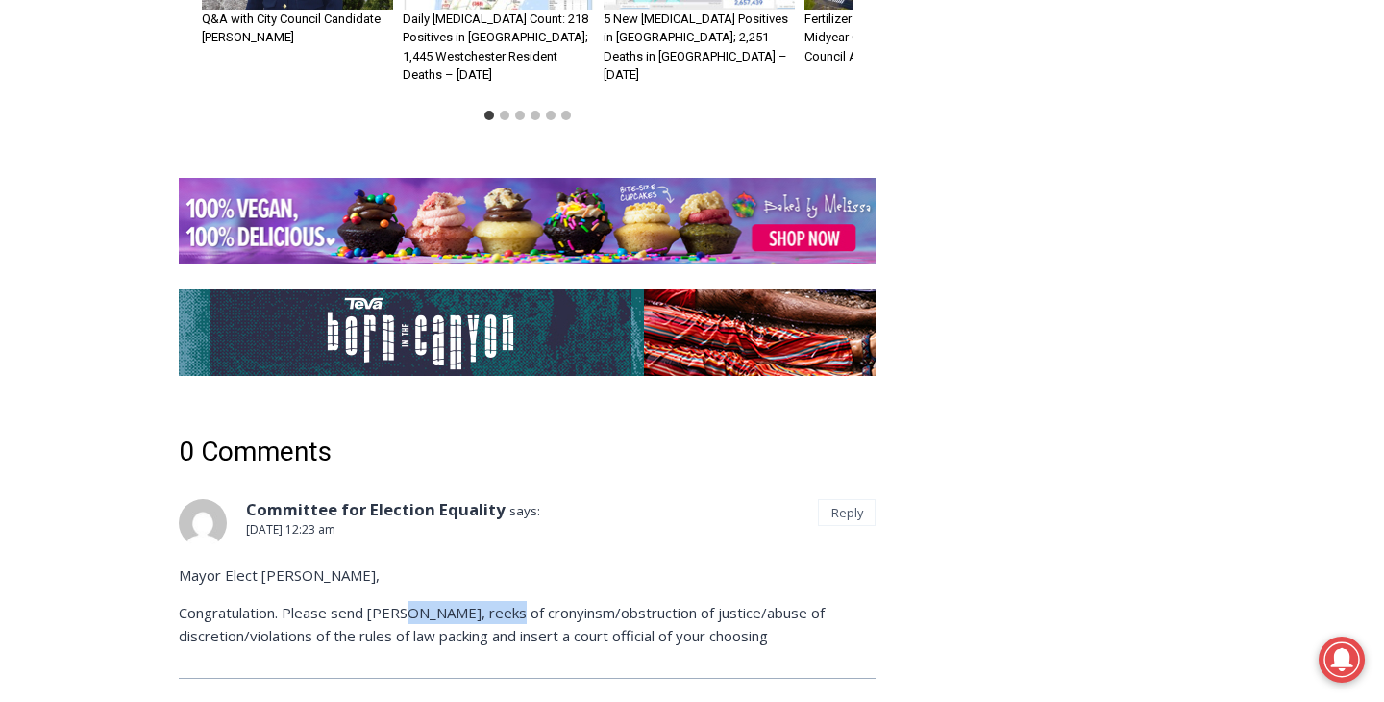
drag, startPoint x: 406, startPoint y: 522, endPoint x: 509, endPoint y: 522, distance: 103.8
click at [509, 601] on p "Congratulation. Please send Hon. Joseph L Latwin, reeks of cronyinsm/obstructio…" at bounding box center [527, 624] width 697 height 46
copy p "Joseph L Latwin"
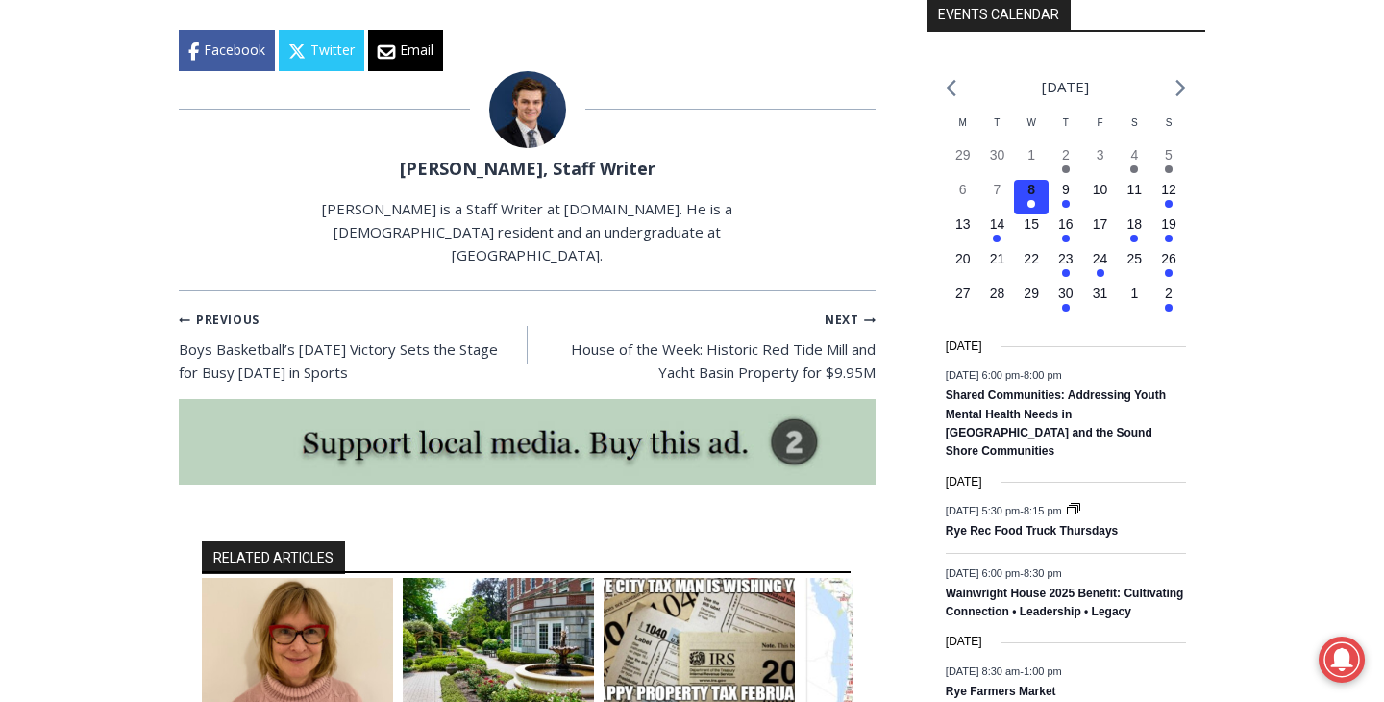
scroll to position [2452, 0]
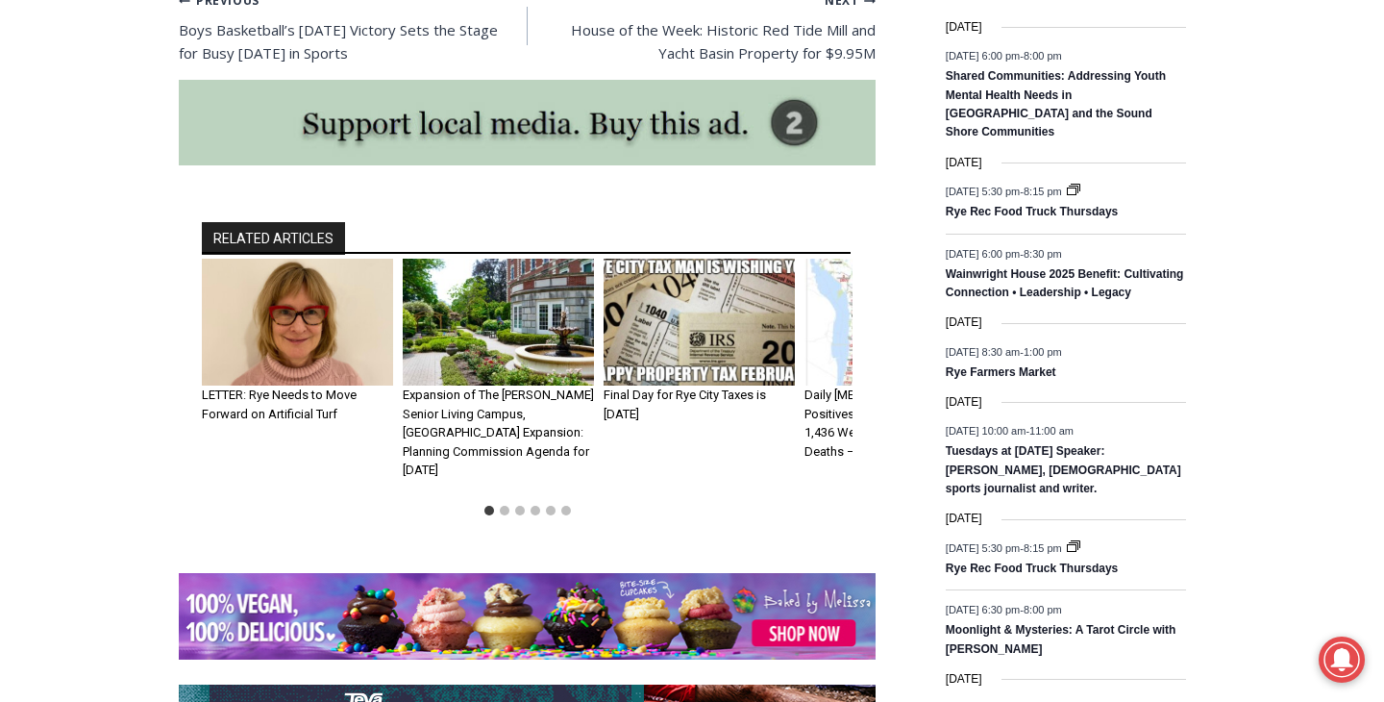
click at [528, 503] on li "Select a slide to show" at bounding box center [535, 510] width 15 height 15
click at [518, 506] on button "Go to slide 3" at bounding box center [520, 511] width 10 height 10
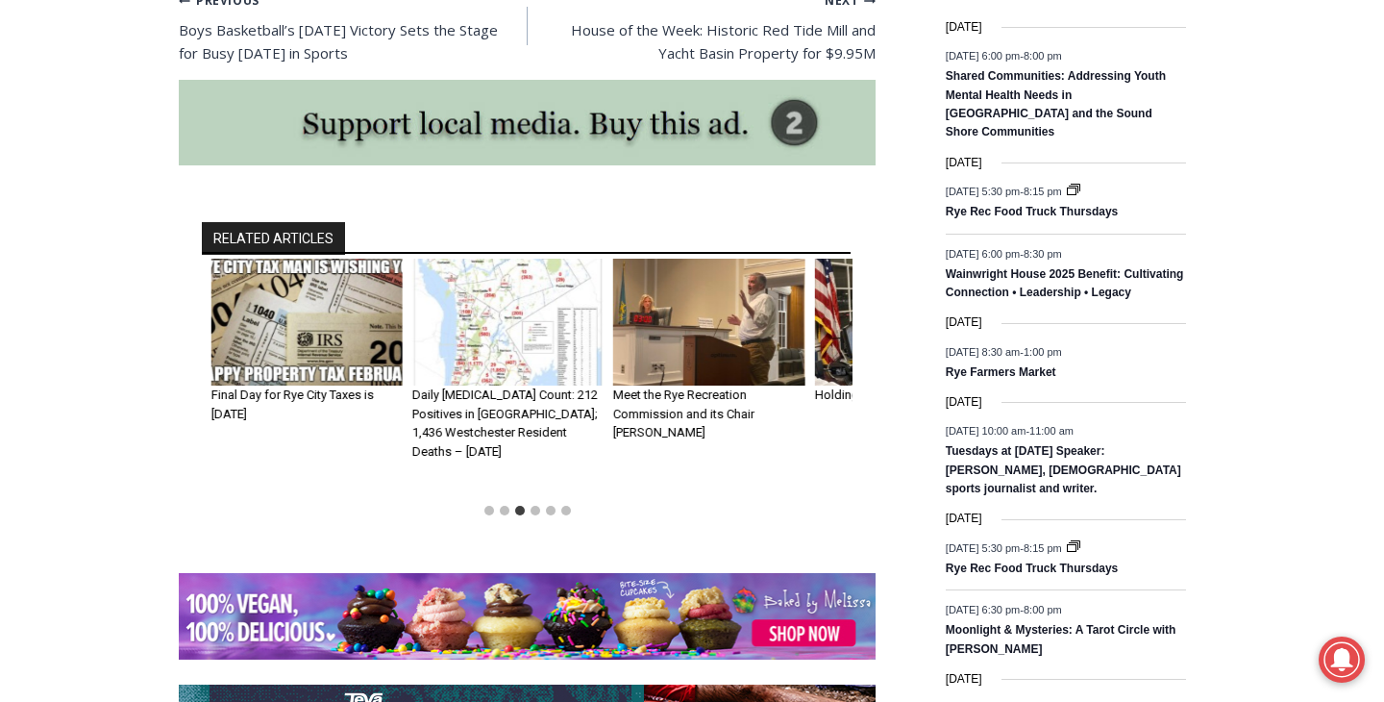
click at [539, 503] on li "Select a slide to show" at bounding box center [535, 510] width 15 height 15
click at [546, 506] on button "Go to slide 5" at bounding box center [551, 511] width 10 height 10
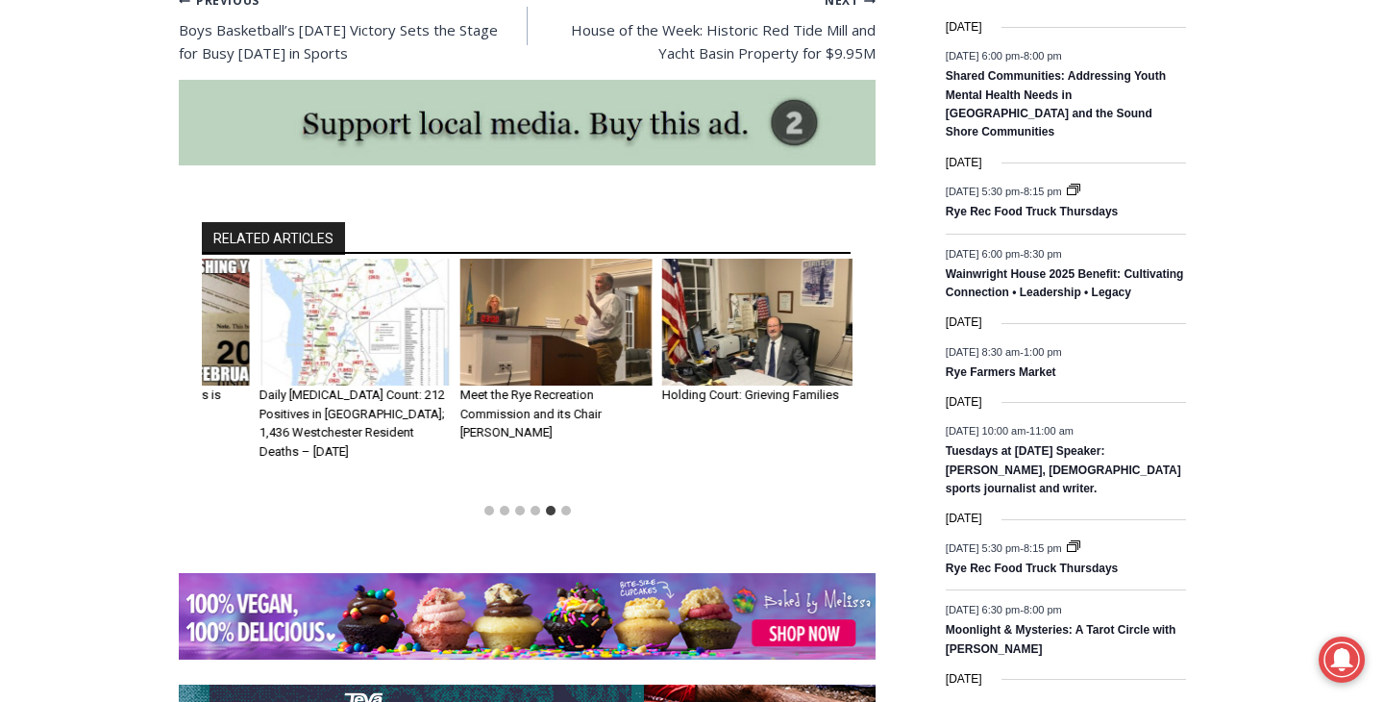
click at [559, 332] on img "5 of 6" at bounding box center [555, 323] width 191 height 128
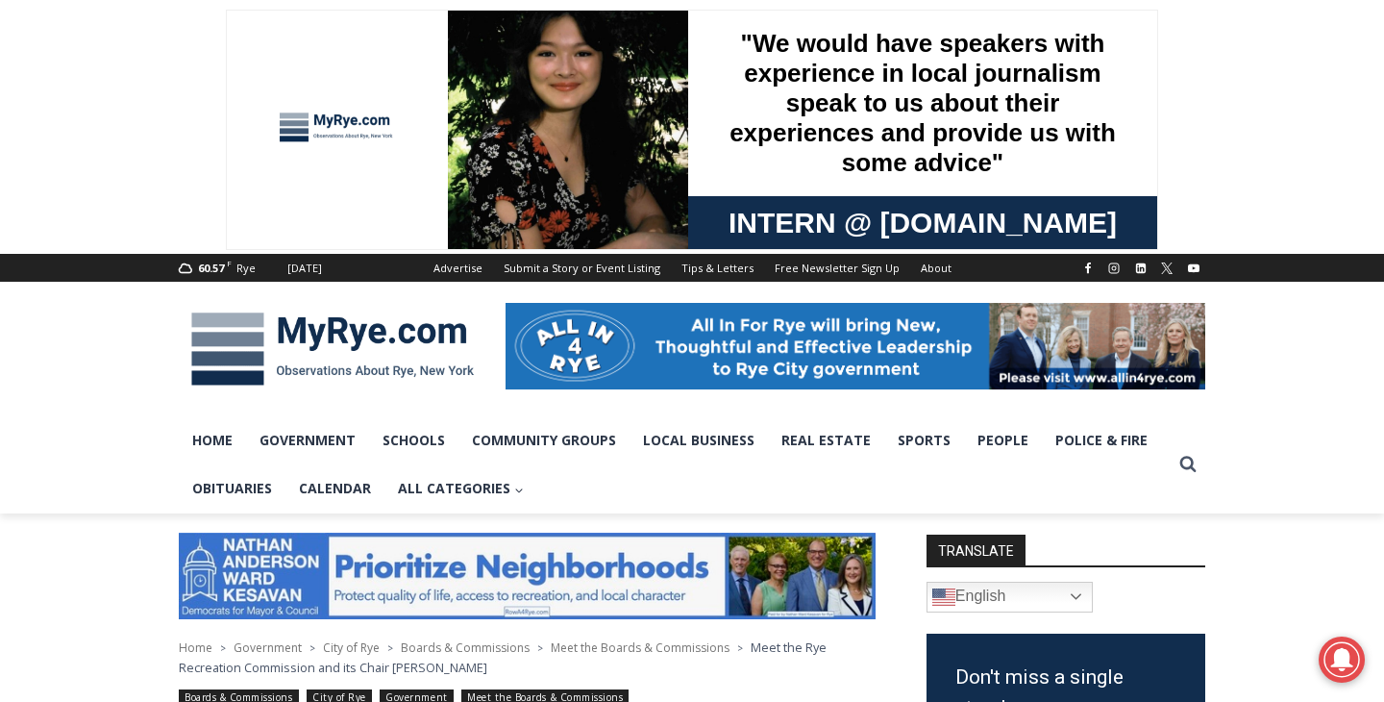
click at [261, 353] on img at bounding box center [333, 349] width 308 height 100
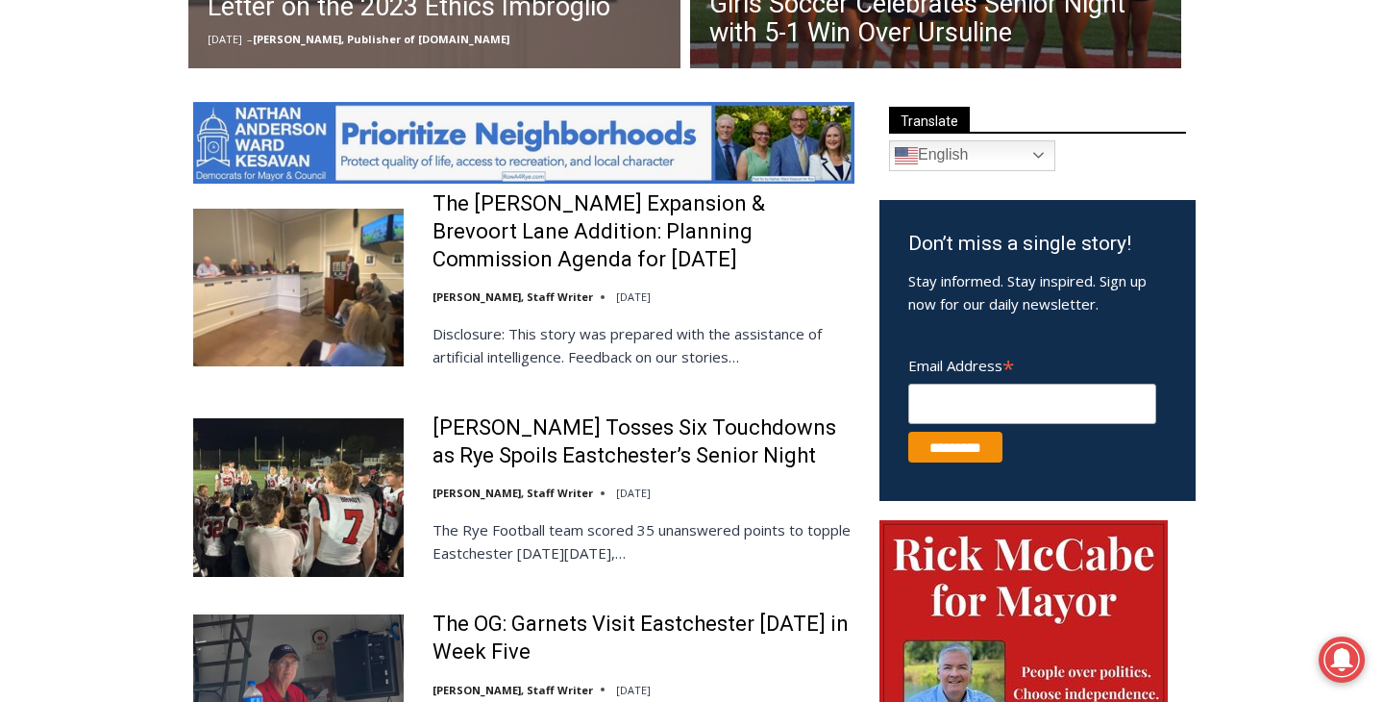
scroll to position [967, 0]
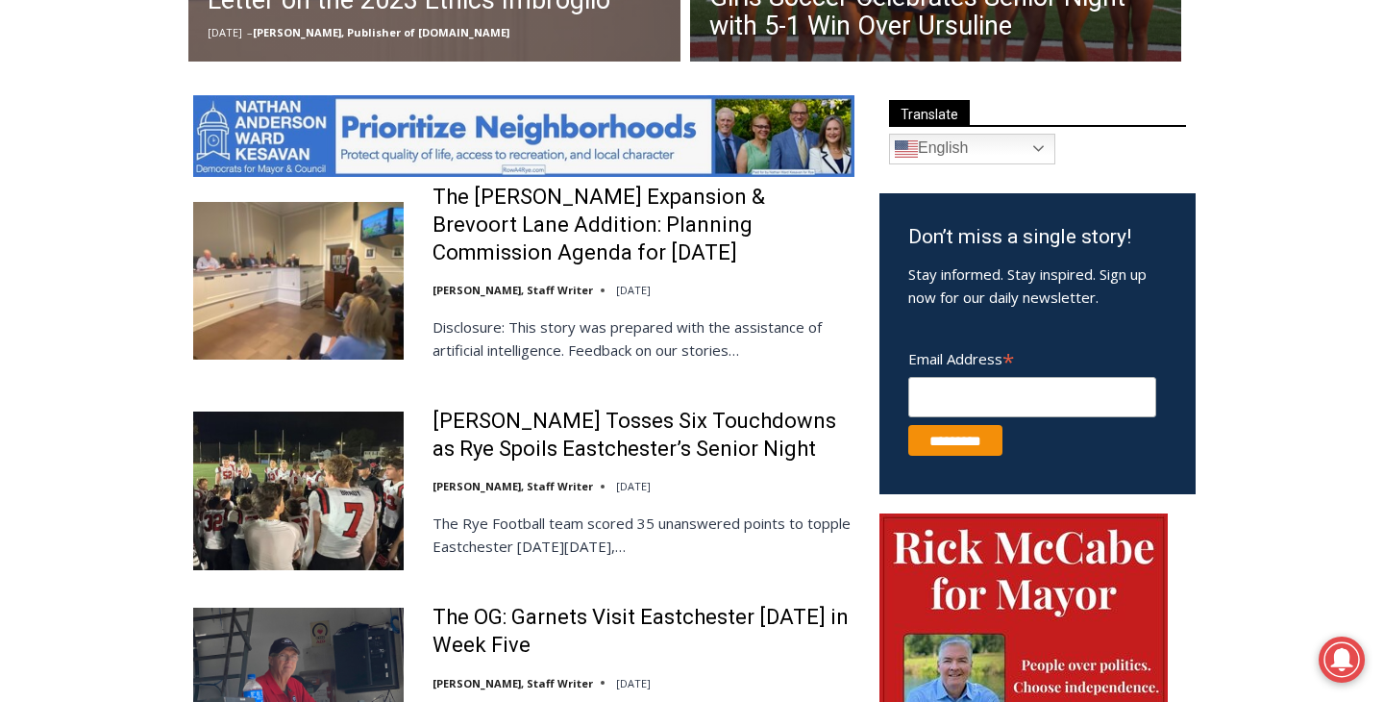
click at [543, 137] on img at bounding box center [523, 136] width 661 height 82
